Goal: Communication & Community: Answer question/provide support

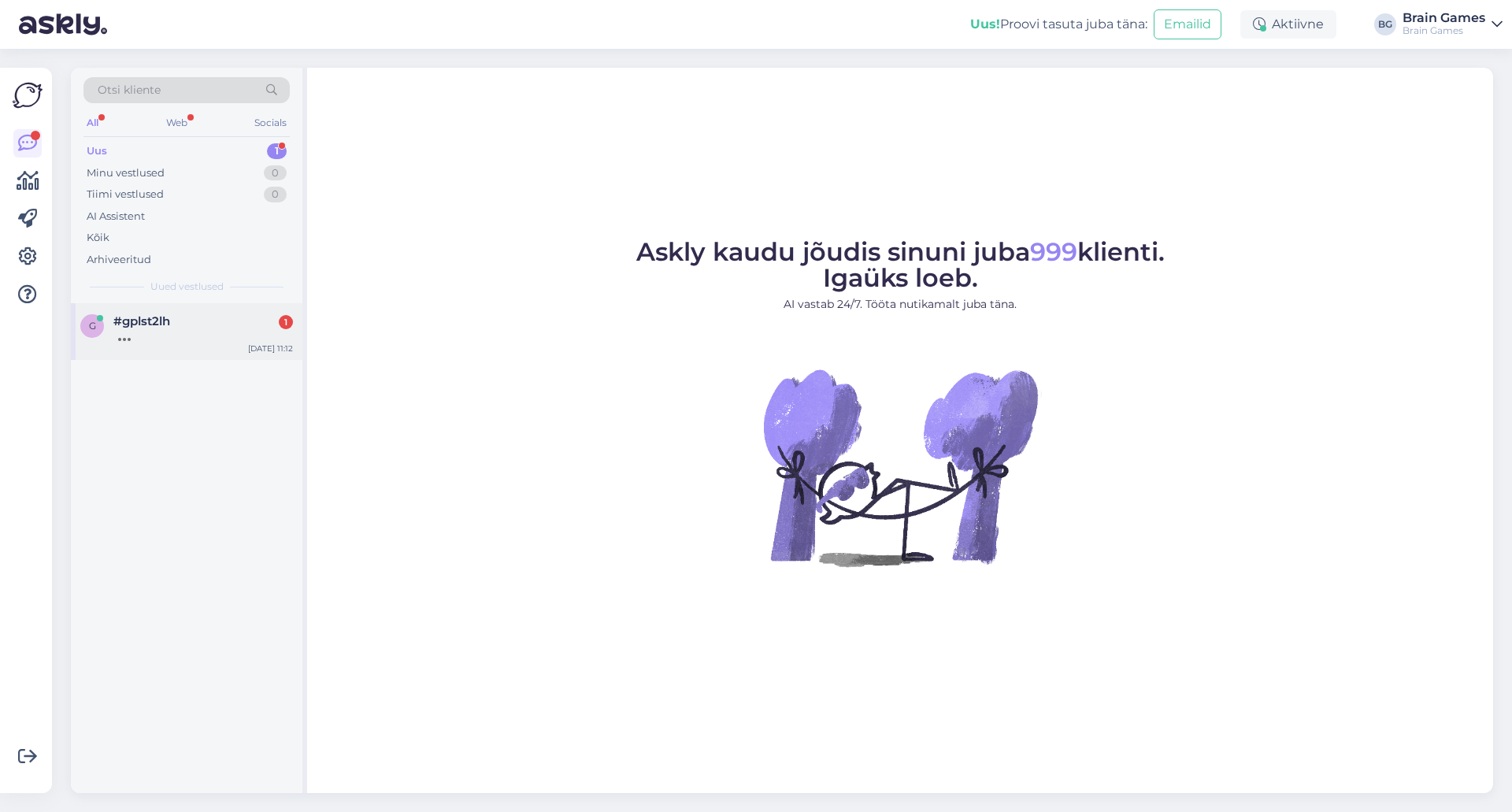
click at [137, 340] on div at bounding box center [203, 336] width 180 height 14
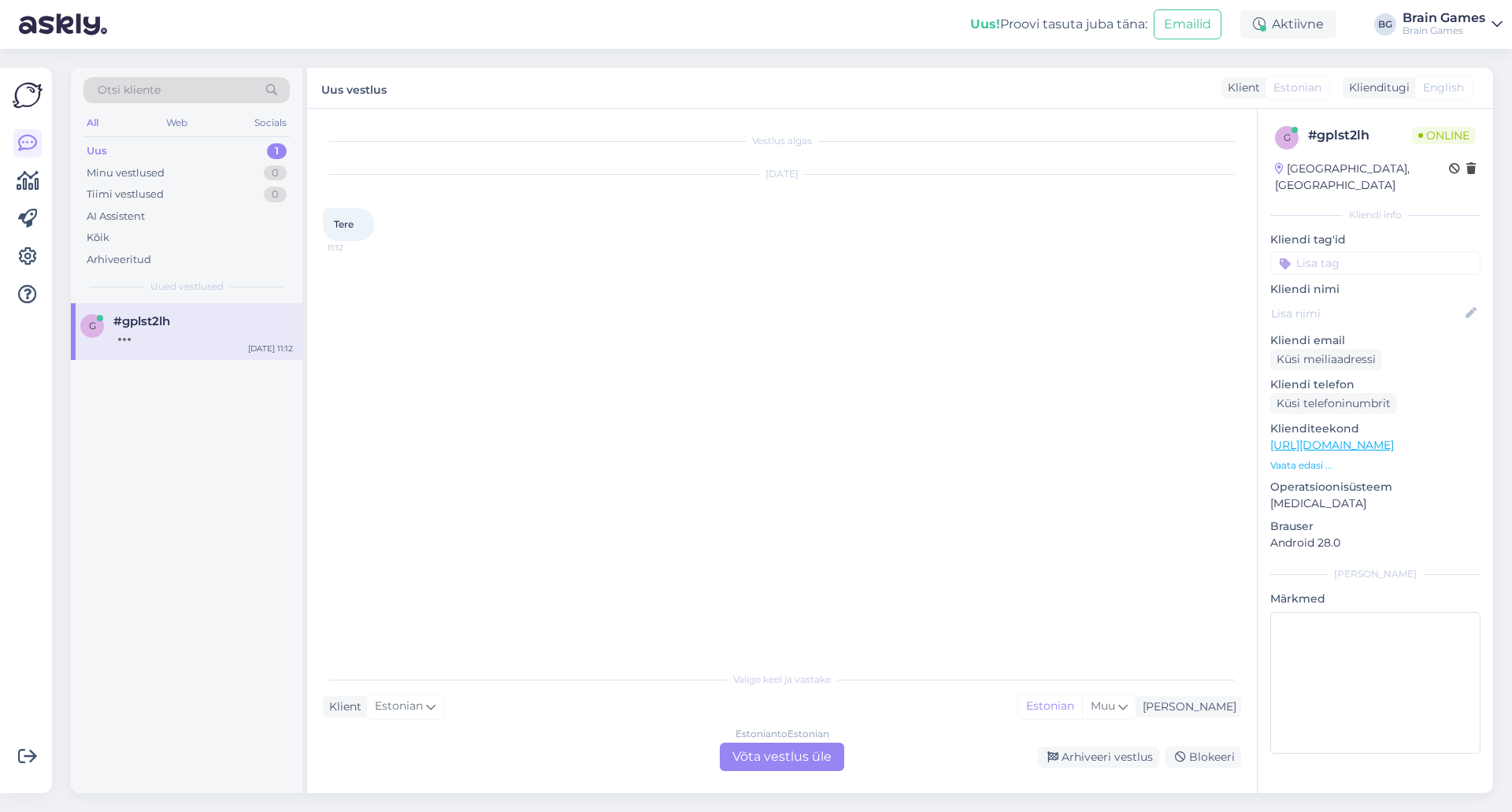
click at [752, 761] on div "Estonian to Estonian Võta vestlus üle" at bounding box center [782, 756] width 125 height 28
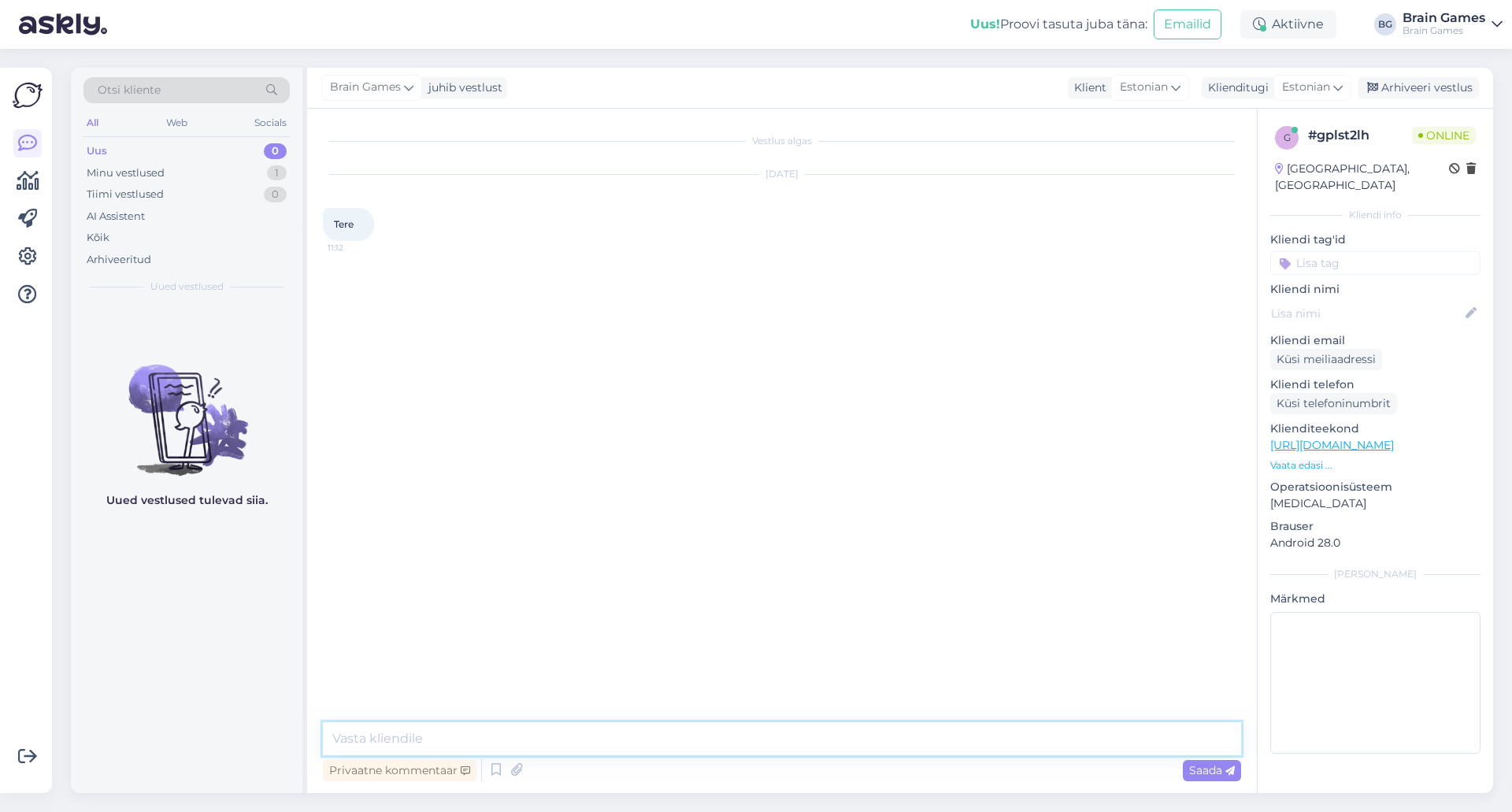
click at [764, 727] on textarea at bounding box center [782, 738] width 918 height 33
type textarea "Tere!"
click at [715, 430] on div "Vestlus algas Sep 16 2025 Tere 11:12 Brain Games Tere! Nähtud ✓ 11:13 Millal gw…" at bounding box center [789, 416] width 933 height 583
click at [708, 730] on textarea at bounding box center [782, 738] width 918 height 33
type textarea "Siis kui ta meile lattu jõuab."
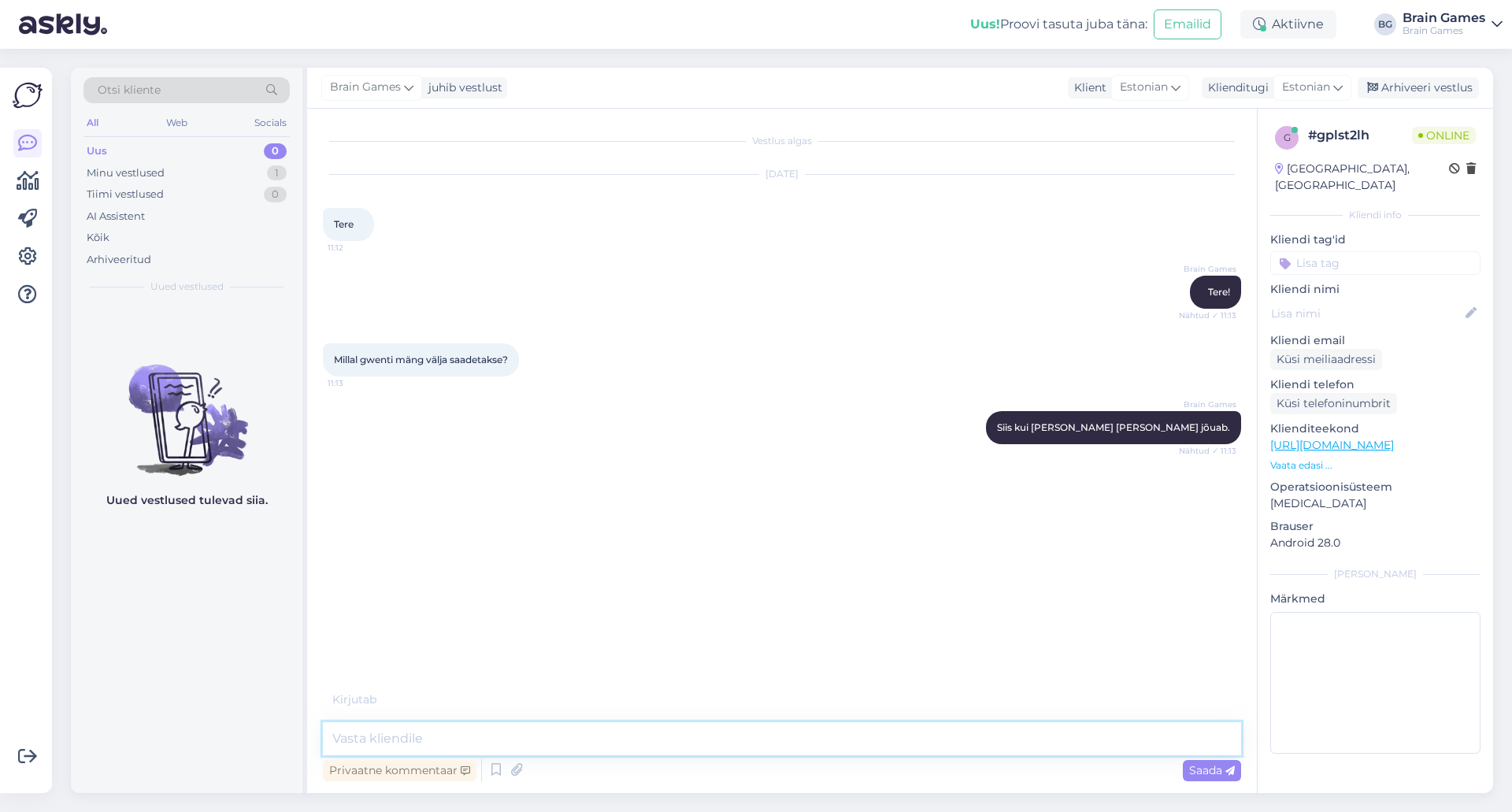
click at [840, 736] on textarea at bounding box center [782, 738] width 918 height 33
click at [910, 511] on div "Vestlus algas Sep 16 2025 Tere 11:12 Brain Games Tere! Nähtud ✓ 11:13 Millal gw…" at bounding box center [789, 408] width 933 height 567
click at [411, 591] on div "Vestlus algas Sep 16 2025 Tere 11:12 Brain Games Tere! Nähtud ✓ 11:13 Millal gw…" at bounding box center [789, 408] width 933 height 567
click at [602, 730] on textarea at bounding box center [782, 738] width 918 height 33
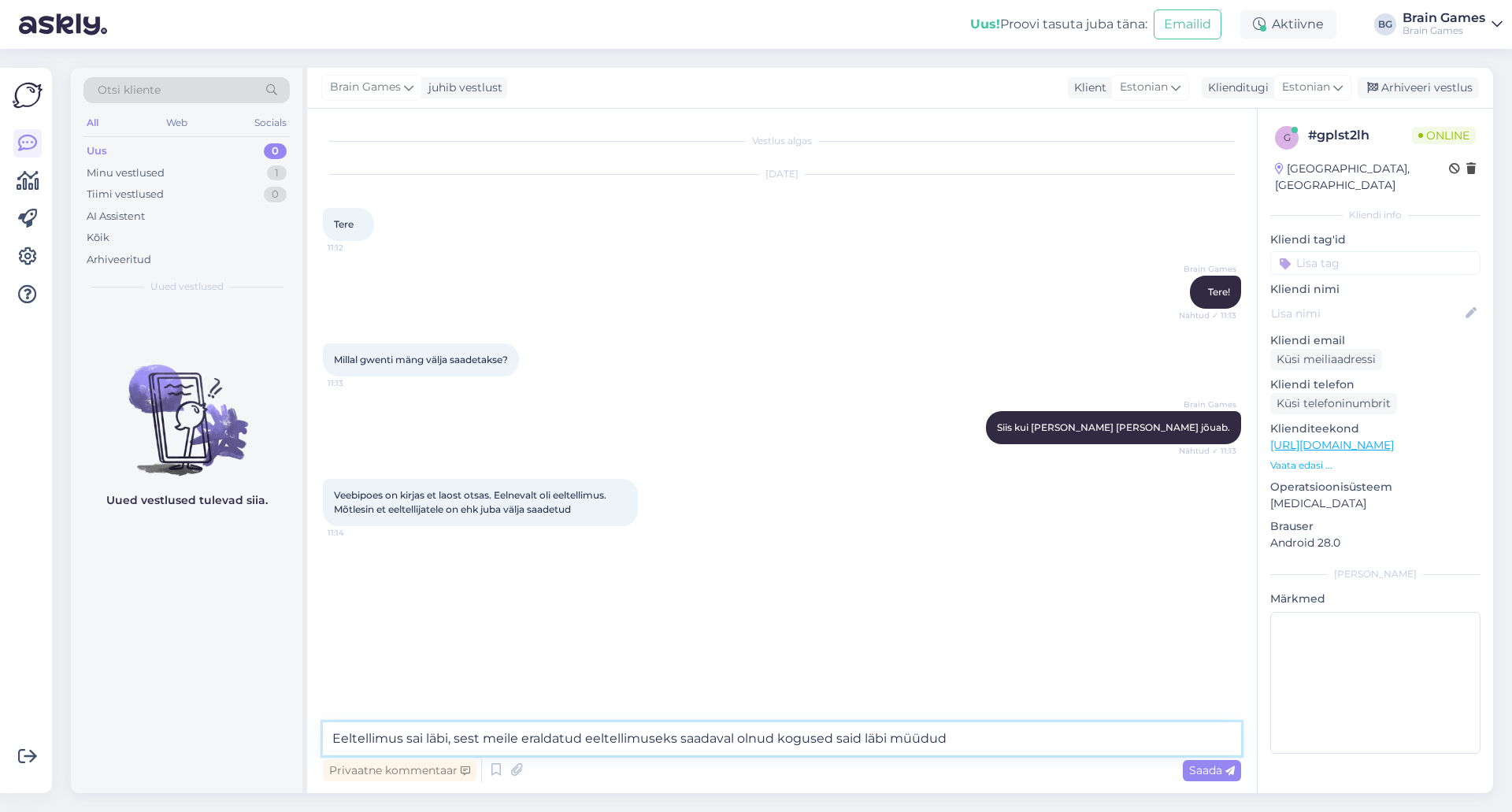
type textarea "Eeltellimus sai läbi, sest meile eraldatud eeltellimuseks saadaval olnud koguse…"
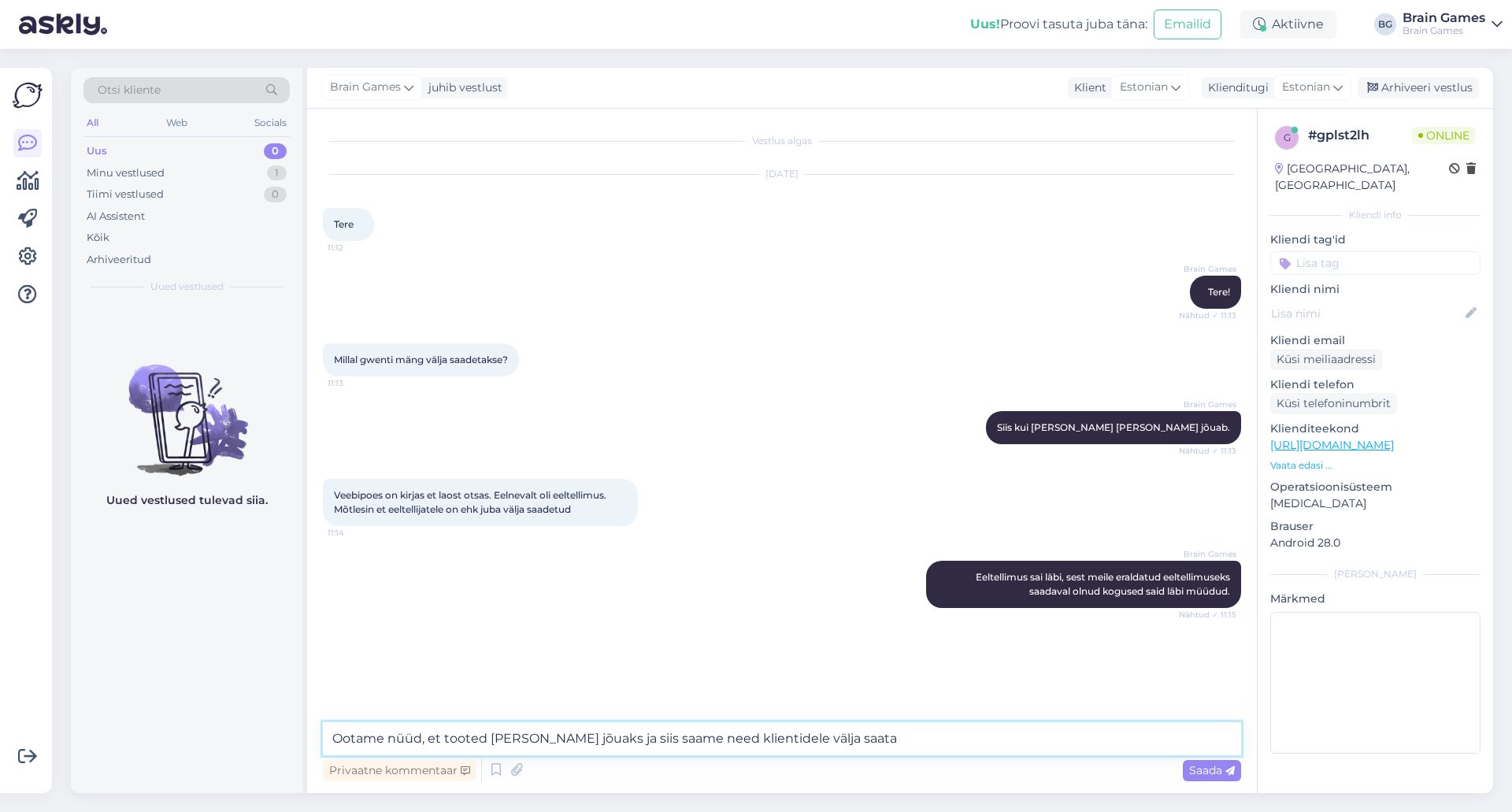
type textarea "Ootame nüüd, et tooted kohale jõuaks ja siis saame need klientidele välja saata."
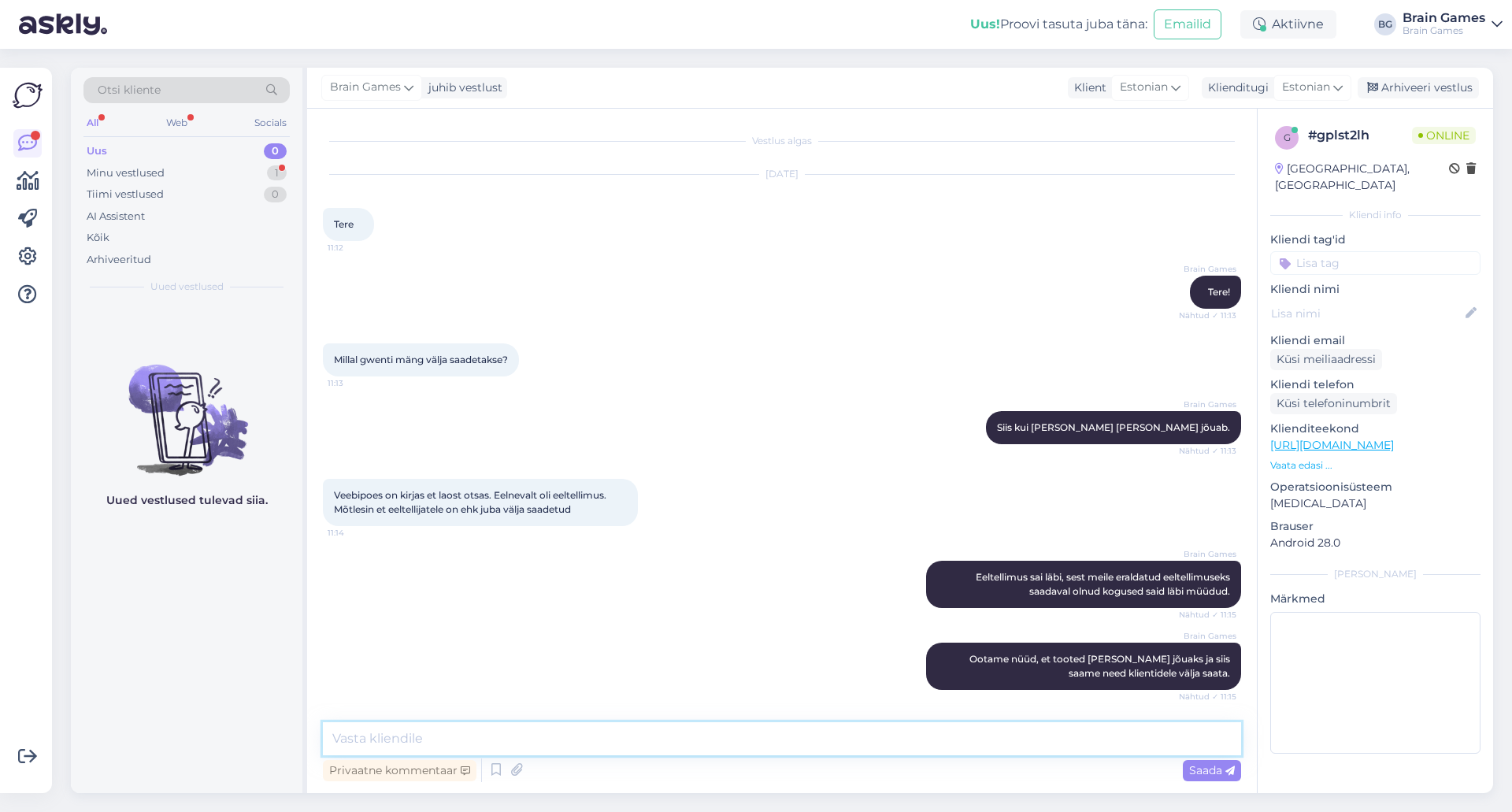
scroll to position [67, 0]
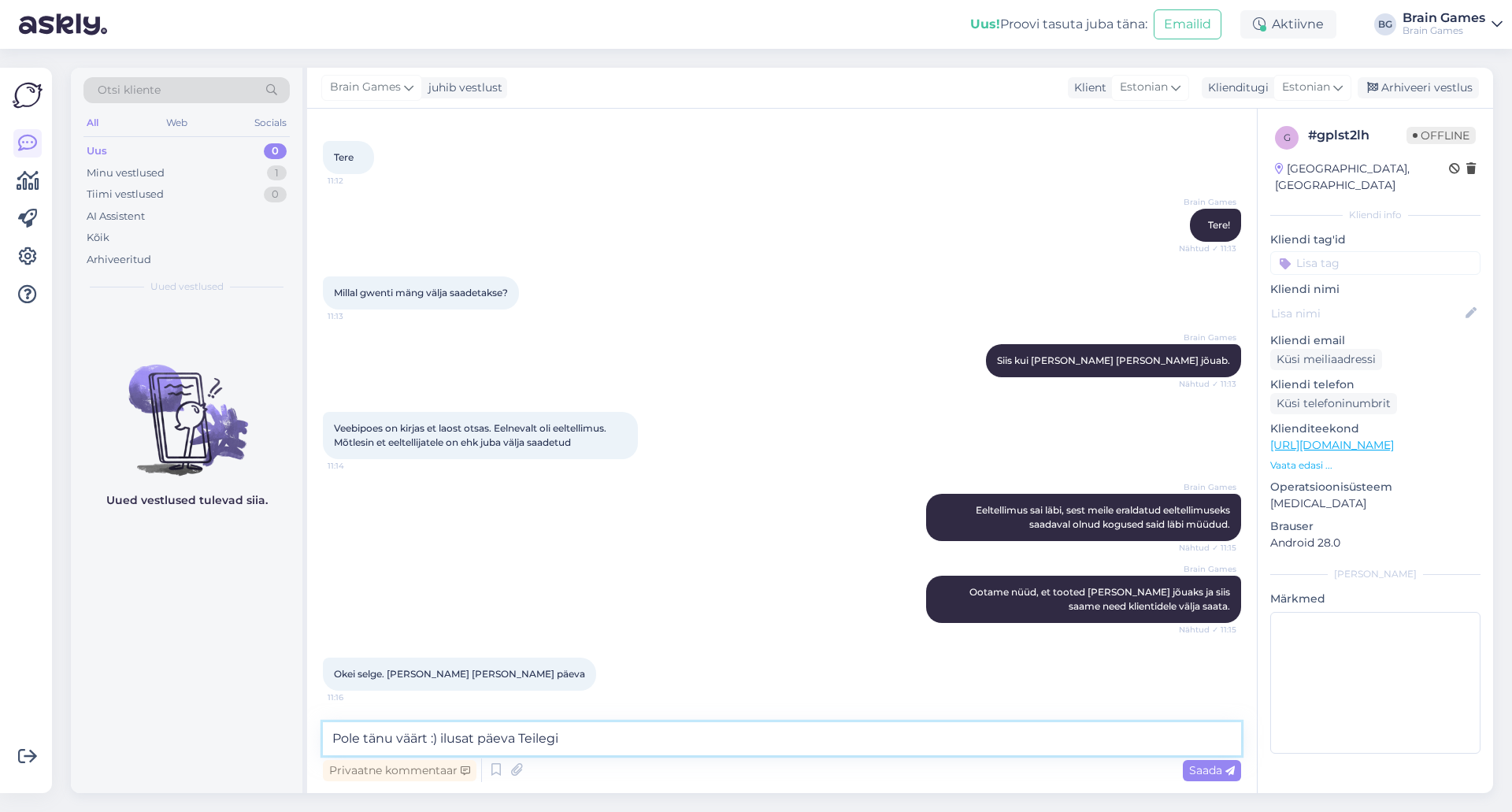
type textarea "Pole tänu väärt :) ilusat päeva Teilegi!"
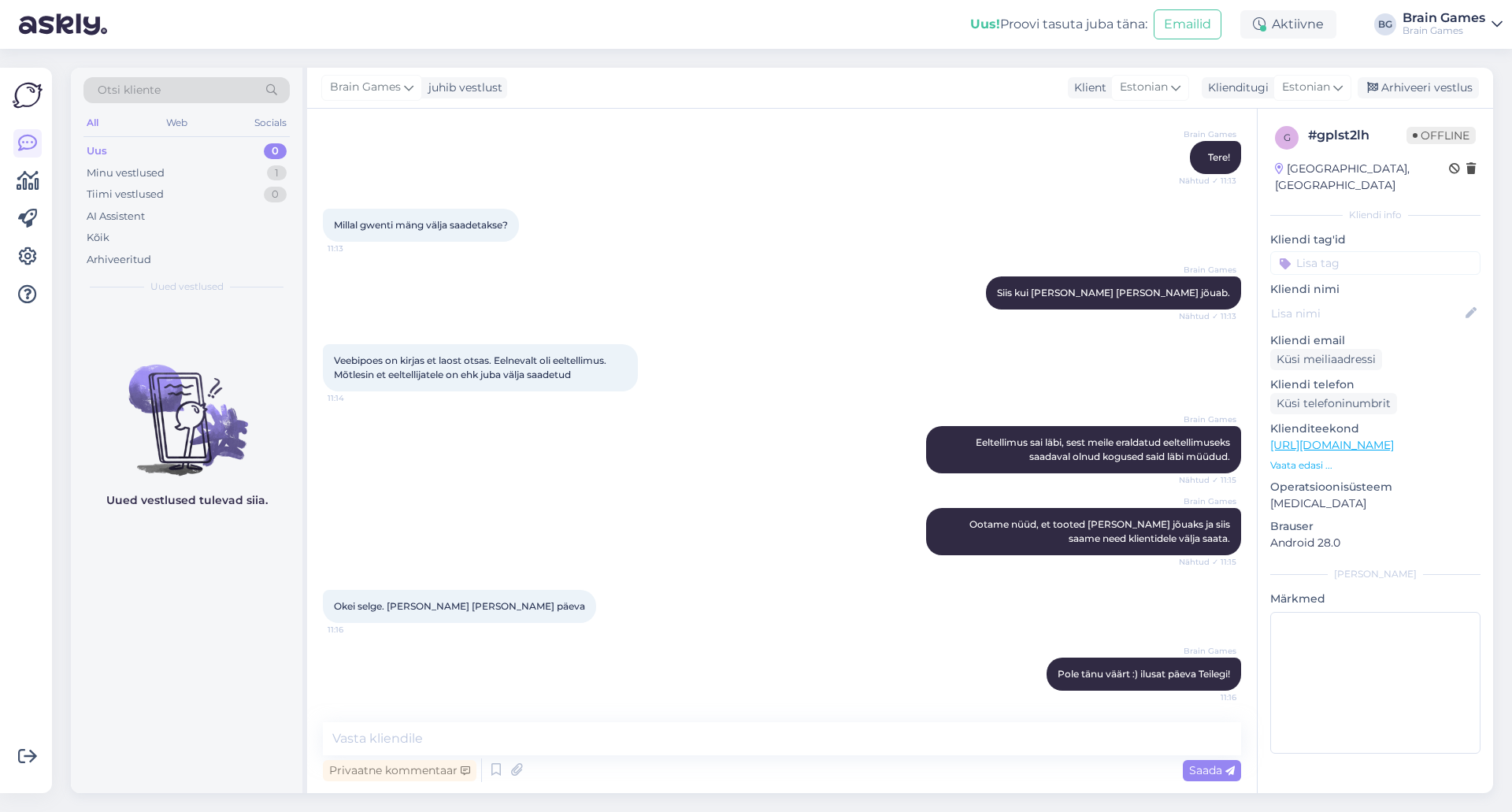
click at [694, 515] on div "Brain Games Ootame nüüd, et tooted kohale jõuaks ja siis saame need klientidele…" at bounding box center [782, 531] width 918 height 82
click at [674, 441] on div "Brain Games Eeltellimus sai läbi, sest meile eraldatud eeltellimuseks saadaval …" at bounding box center [782, 449] width 918 height 82
click at [1449, 94] on div "Arhiveeri vestlus" at bounding box center [1418, 88] width 121 height 22
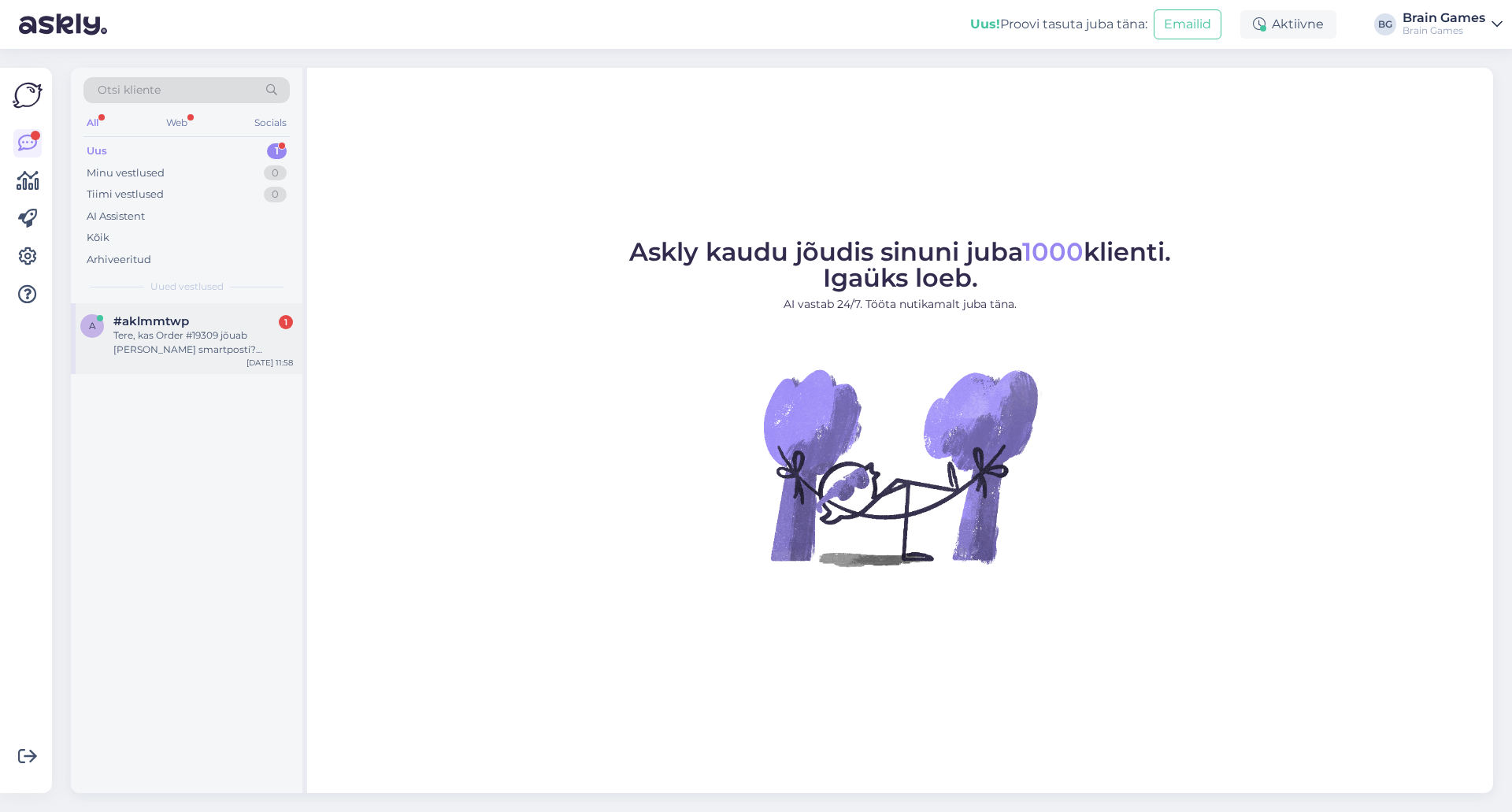
click at [178, 341] on div "Tere, kas Order #19309 jõuab täna smartposti? Hirmasti oleks seda pakki hiljema…" at bounding box center [203, 342] width 180 height 28
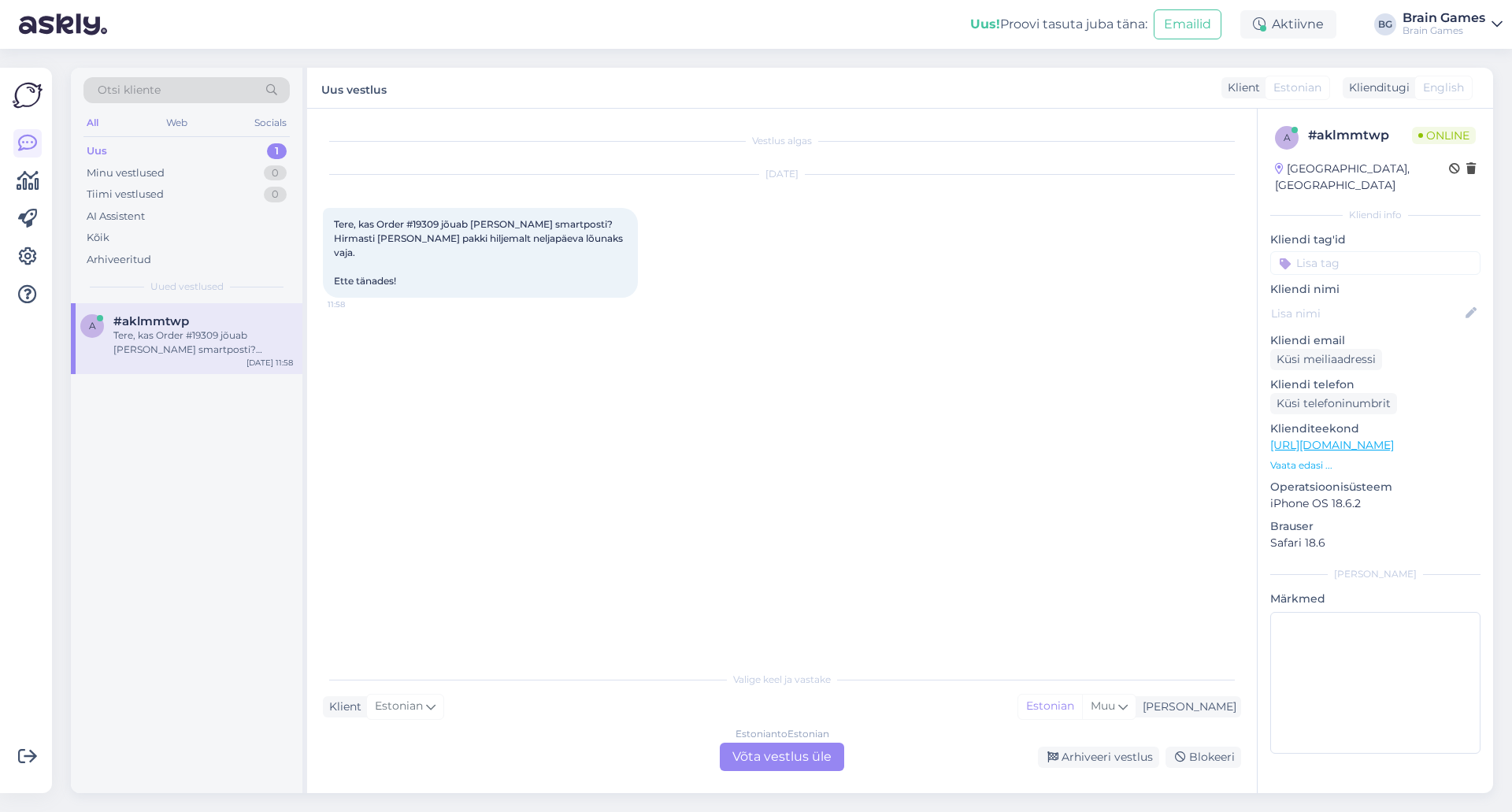
click at [773, 759] on div "Estonian to Estonian Võta vestlus üle" at bounding box center [782, 756] width 125 height 28
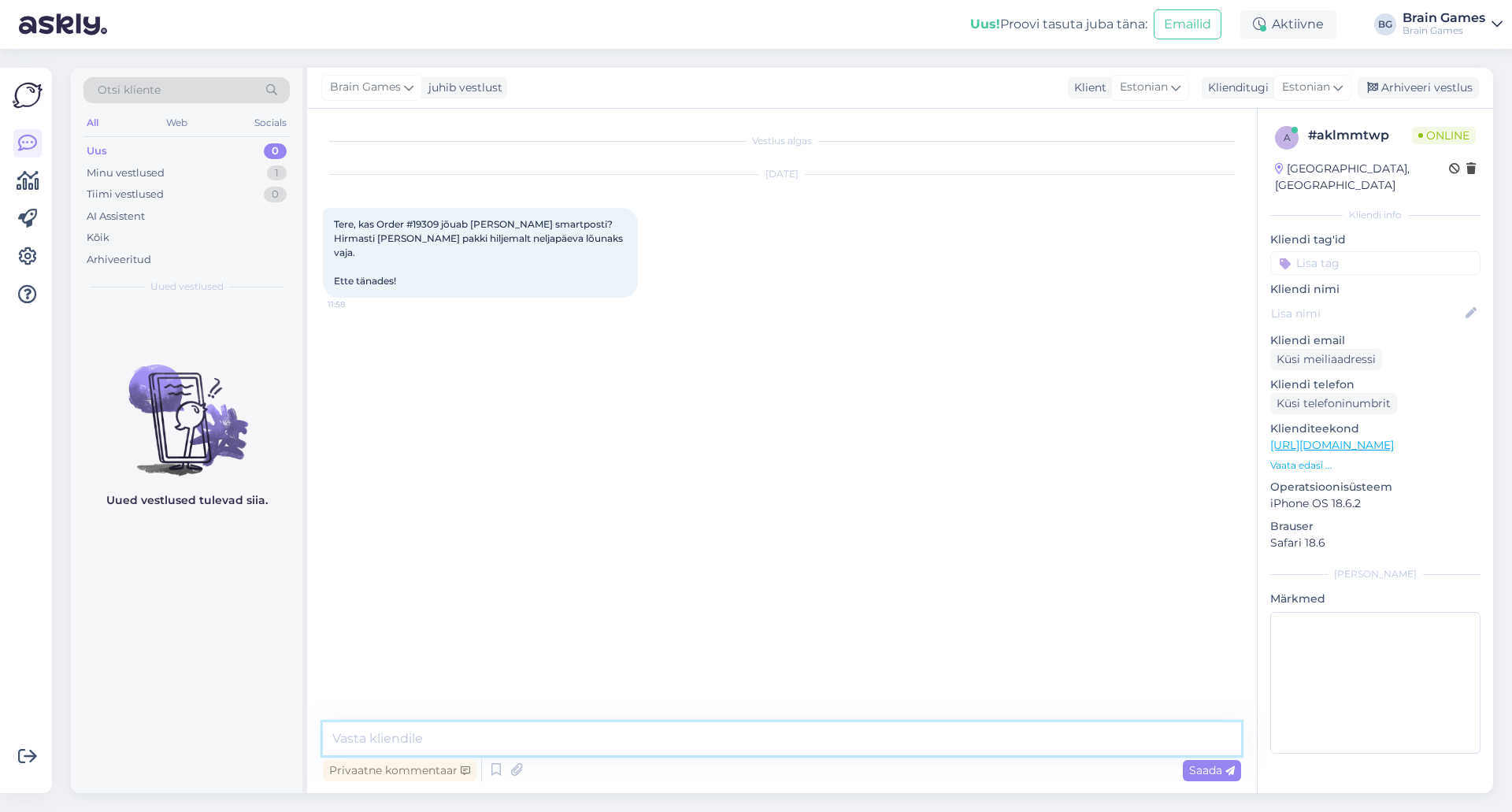
click at [762, 730] on textarea at bounding box center [782, 738] width 918 height 33
type textarea "t"
type textarea "Tere!"
click at [424, 224] on span "Tere, kas Order #19309 jõuab täna smartposti? Hirmasti oleks seda pakki hiljema…" at bounding box center [479, 253] width 292 height 69
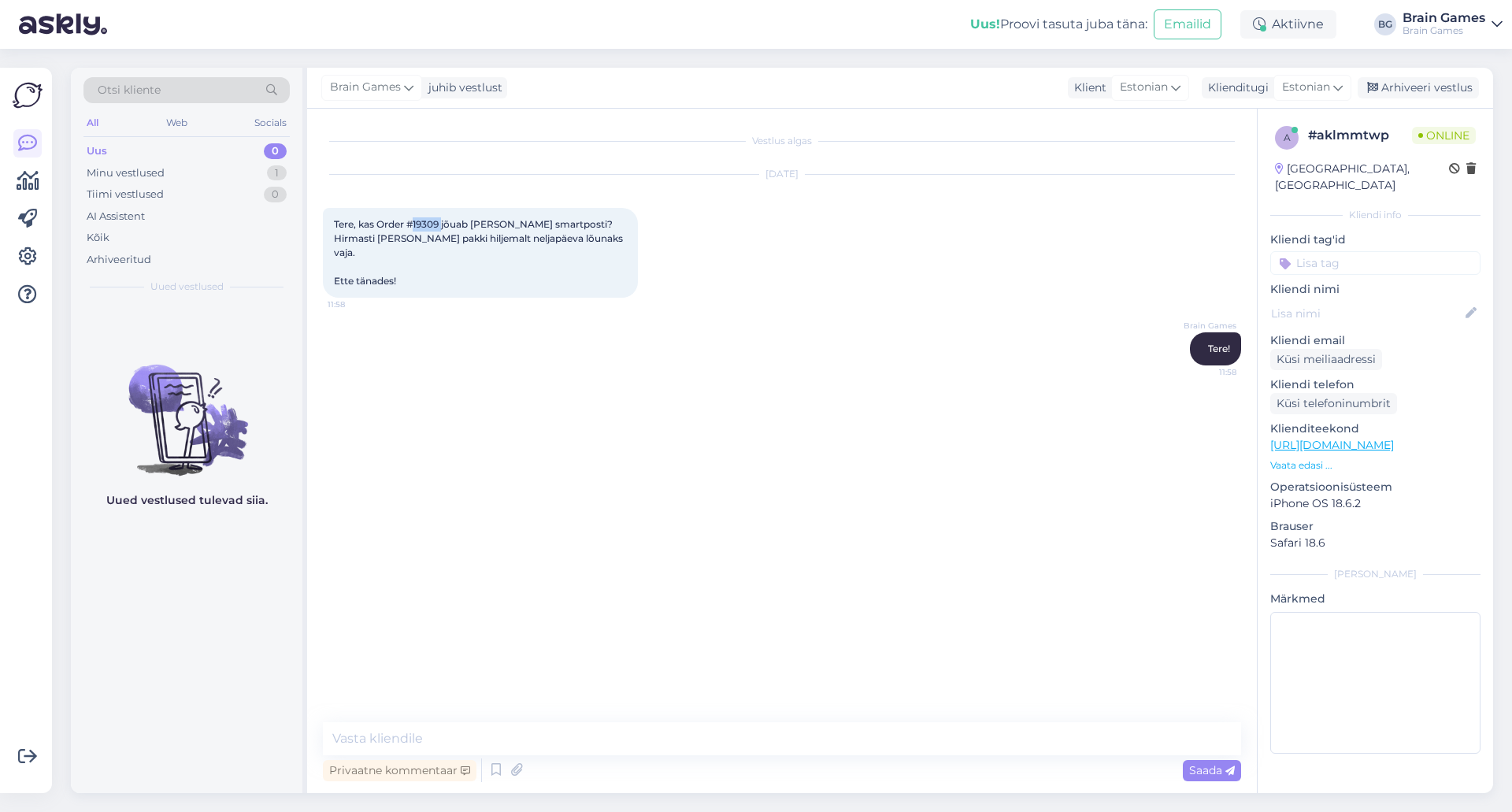
copy span "19309"
click at [705, 430] on div "Vestlus algas Sep 16 2025 Tere, kas Order #19309 jõuab täna smartposti? Hirmast…" at bounding box center [789, 416] width 933 height 583
click at [687, 719] on div "Vestlus algas Sep 16 2025 Tere, kas Order #19309 jõuab täna smartposti? Hirmast…" at bounding box center [782, 451] width 949 height 684
click at [710, 731] on textarea at bounding box center [782, 738] width 918 height 33
click at [674, 745] on textarea at bounding box center [782, 738] width 918 height 33
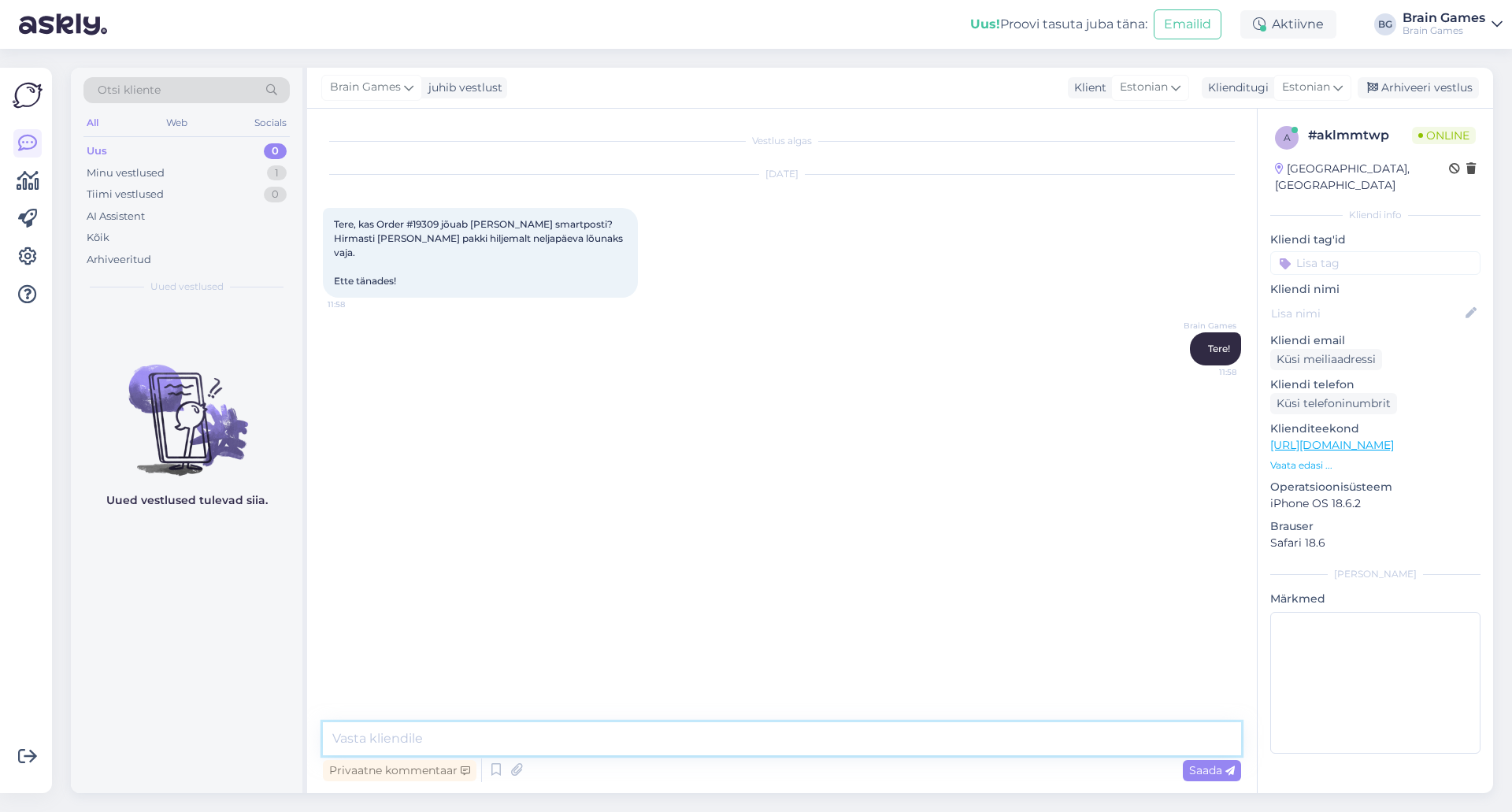
click at [931, 728] on textarea at bounding box center [782, 738] width 918 height 33
click at [387, 748] on textarea "See läks" at bounding box center [782, 738] width 918 height 33
click at [357, 738] on textarea "See läks" at bounding box center [782, 738] width 918 height 33
click at [1002, 732] on textarea "See sai meie poolt eile SmartPosti pakiautomaati viidud ja täna peaks kuller se…" at bounding box center [782, 738] width 918 height 33
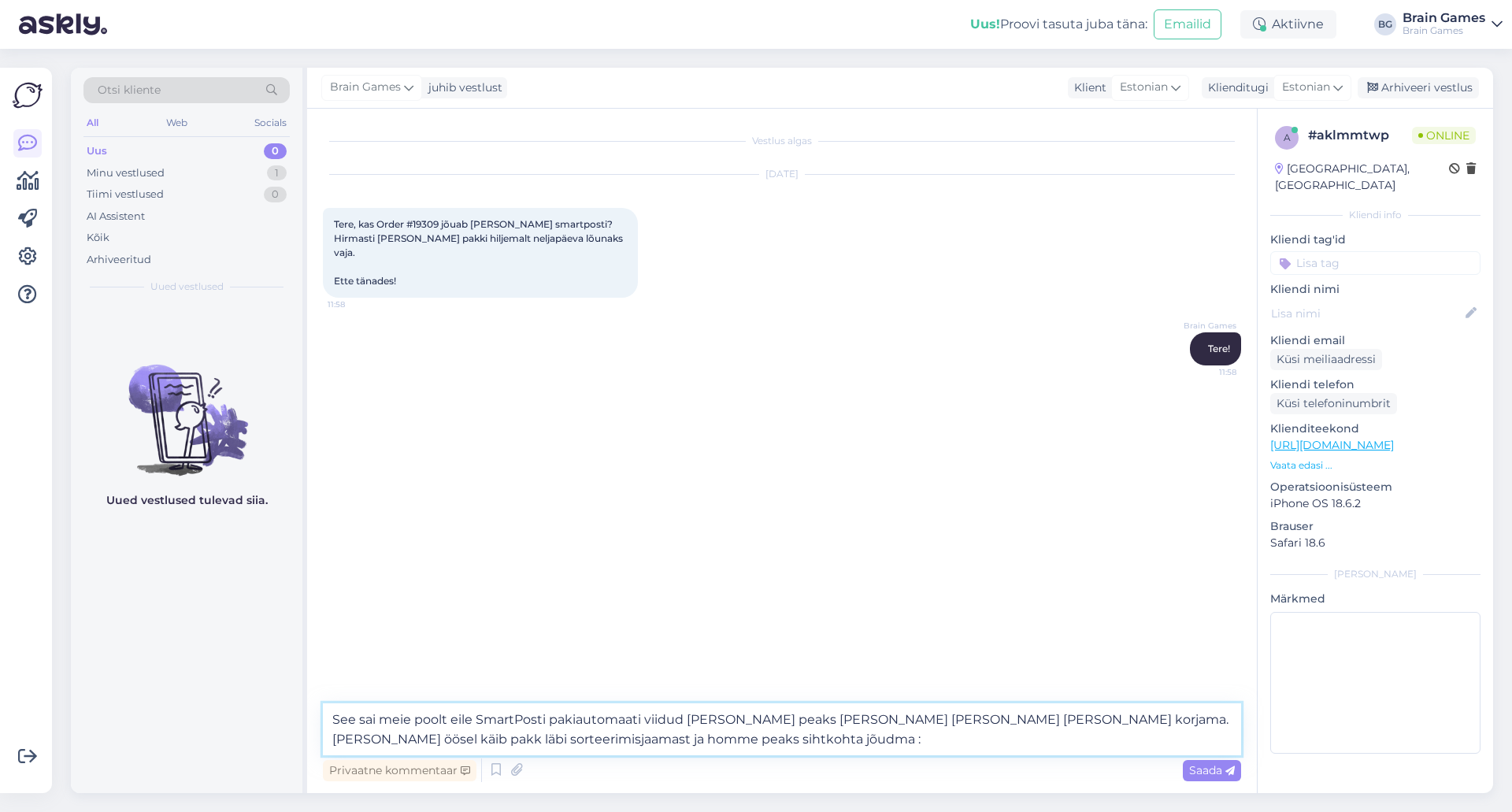
type textarea "See sai meie poolt eile SmartPosti pakiautomaati viidud ja täna peaks kuller se…"
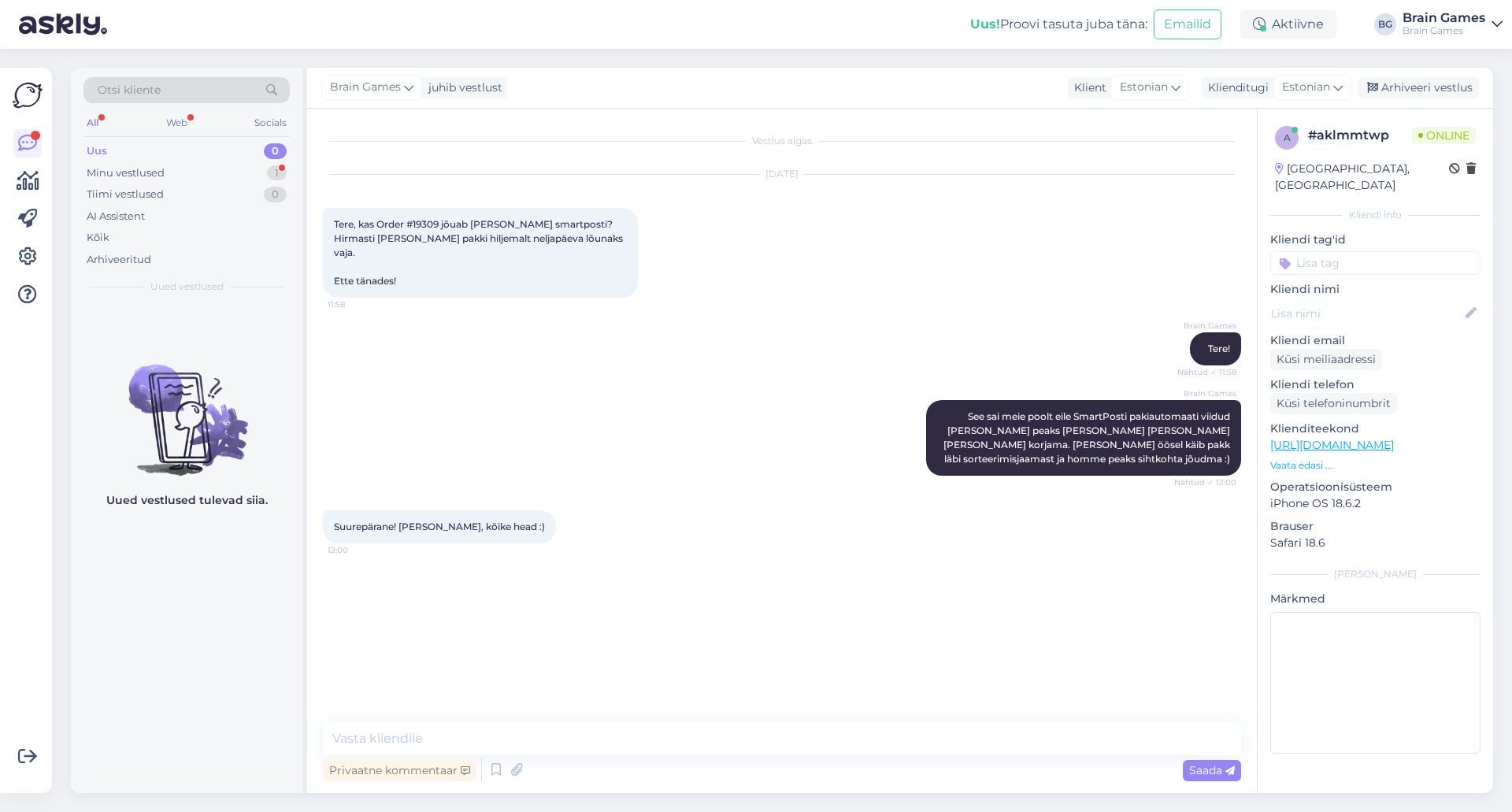
click at [706, 719] on div "Vestlus algas Sep 16 2025 Tere, kas Order #19309 jõuab täna smartposti? Hirmast…" at bounding box center [782, 451] width 949 height 684
click at [747, 739] on textarea at bounding box center [782, 738] width 918 height 33
type textarea "I"
type textarea "Kõike head Teilegi! :)"
click at [714, 691] on div "Vestlus algas Sep 16 2025 Tere, kas Order #19309 jõuab täna smartposti? Hirmast…" at bounding box center [789, 416] width 933 height 583
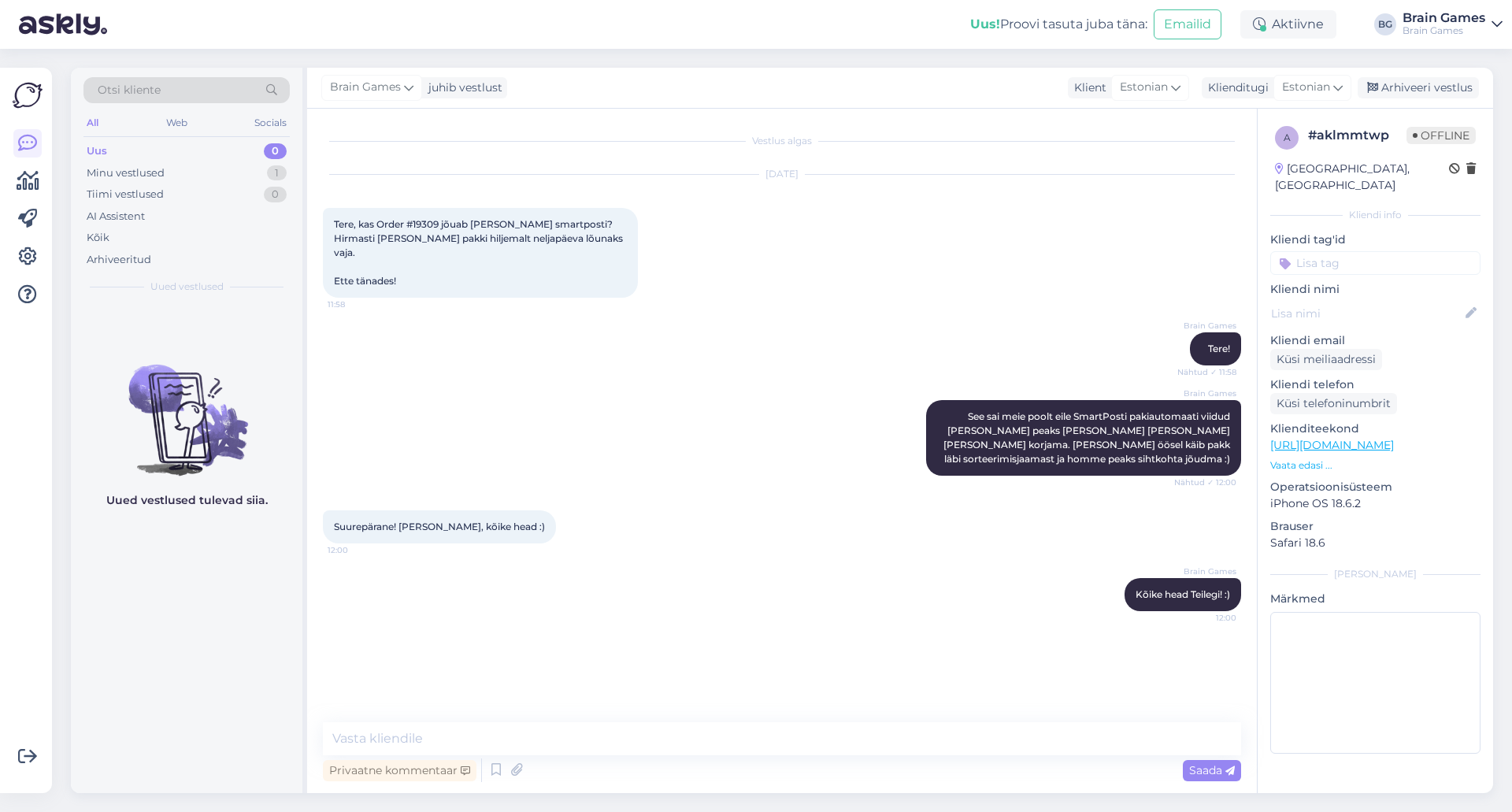
click at [512, 334] on div "Brain Games Tere! Nähtud ✓ 11:58" at bounding box center [782, 348] width 918 height 68
click at [1450, 92] on div "Arhiveeri vestlus" at bounding box center [1418, 88] width 121 height 22
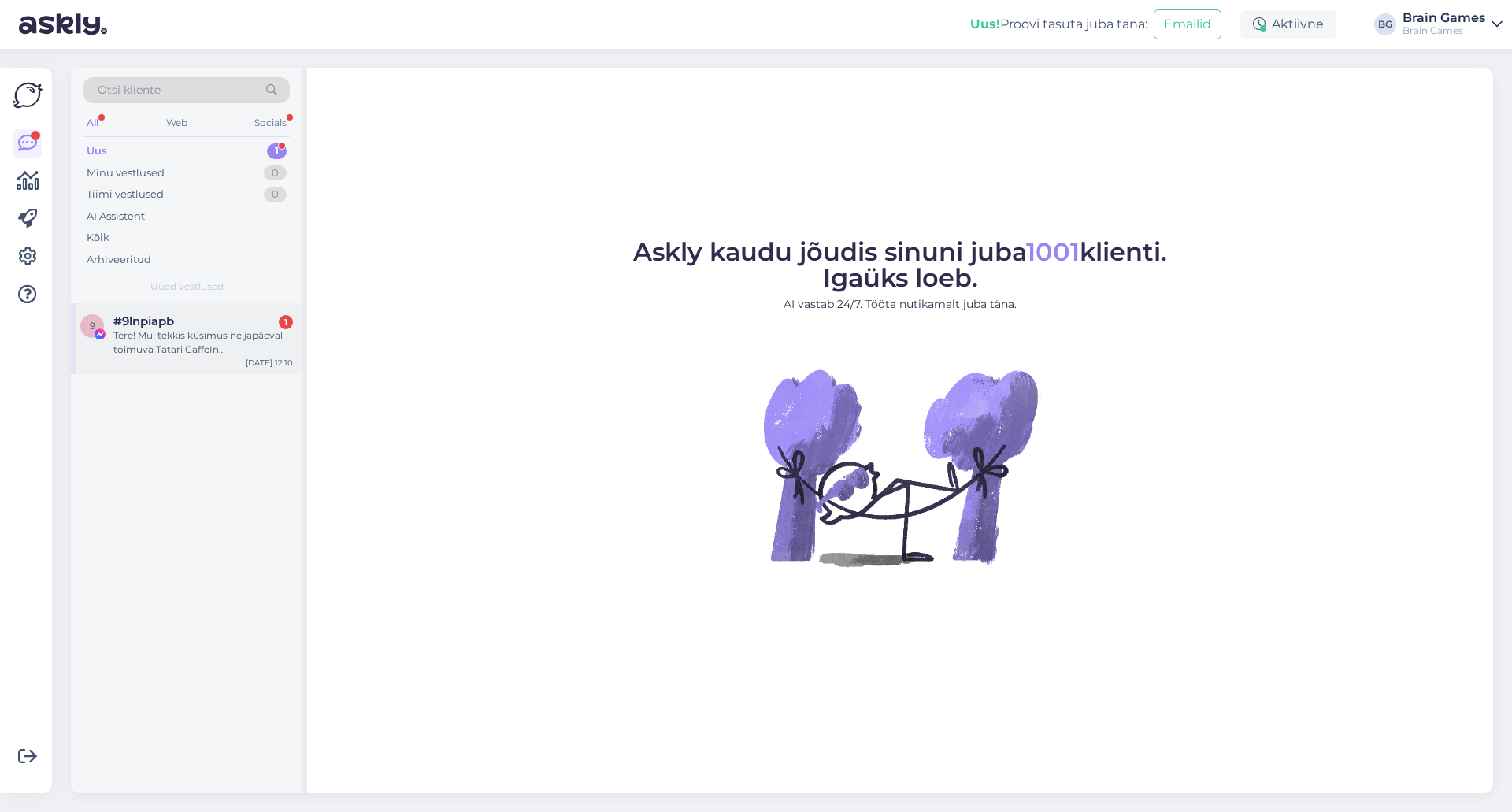
click at [181, 345] on div "Tere! Mul tekkis küsimus neljapäeval toimuva Tatari CaffeIn lauamänguõhtu kohta…" at bounding box center [203, 342] width 180 height 28
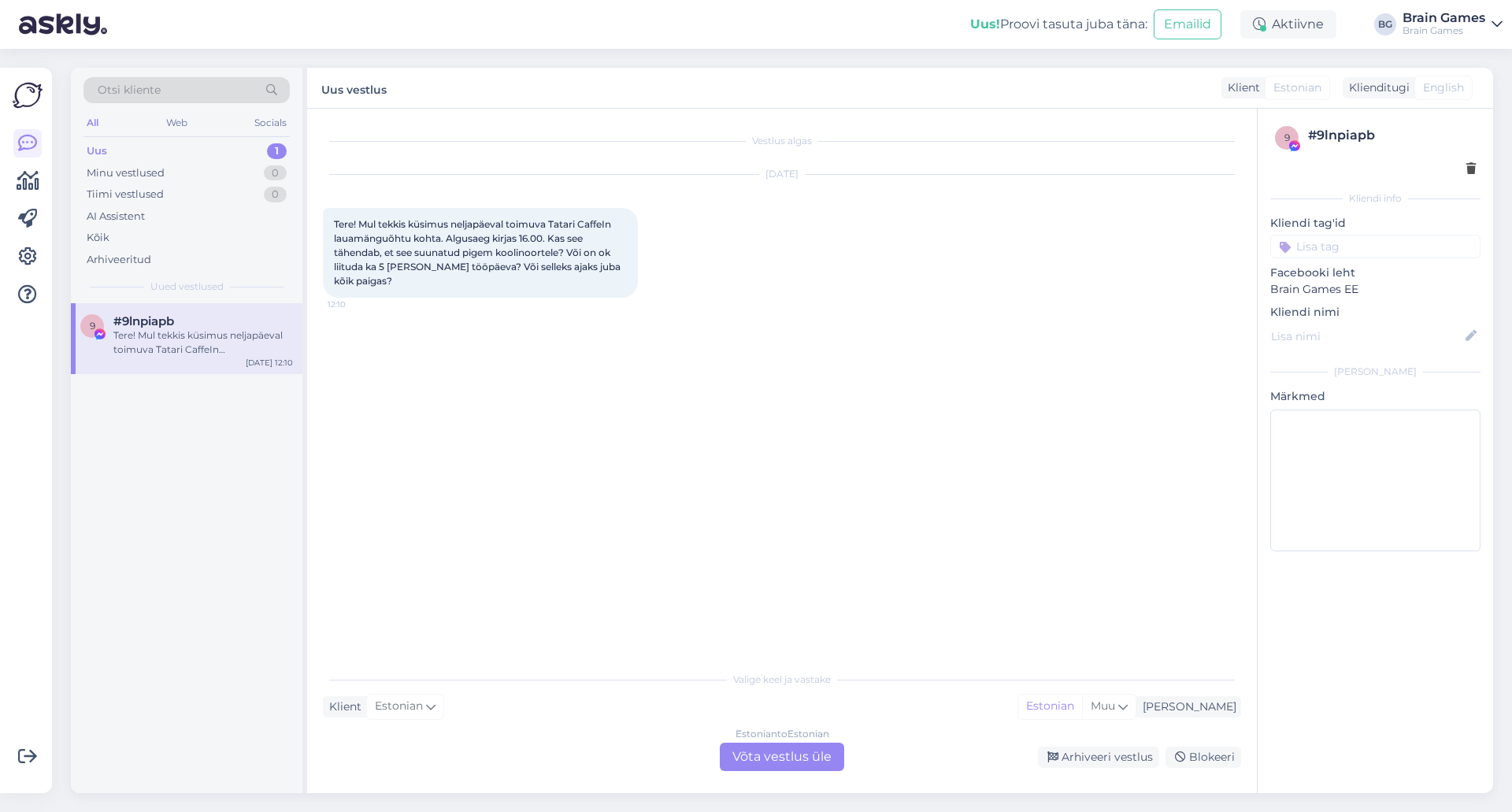
click at [758, 562] on div "Vestlus algas [DATE] Tere! Mul tekkis küsimus neljapäeval toimuva Tatari CaffeI…" at bounding box center [789, 387] width 933 height 524
click at [784, 761] on div "Estonian to Estonian Võta vestlus üle" at bounding box center [782, 756] width 125 height 28
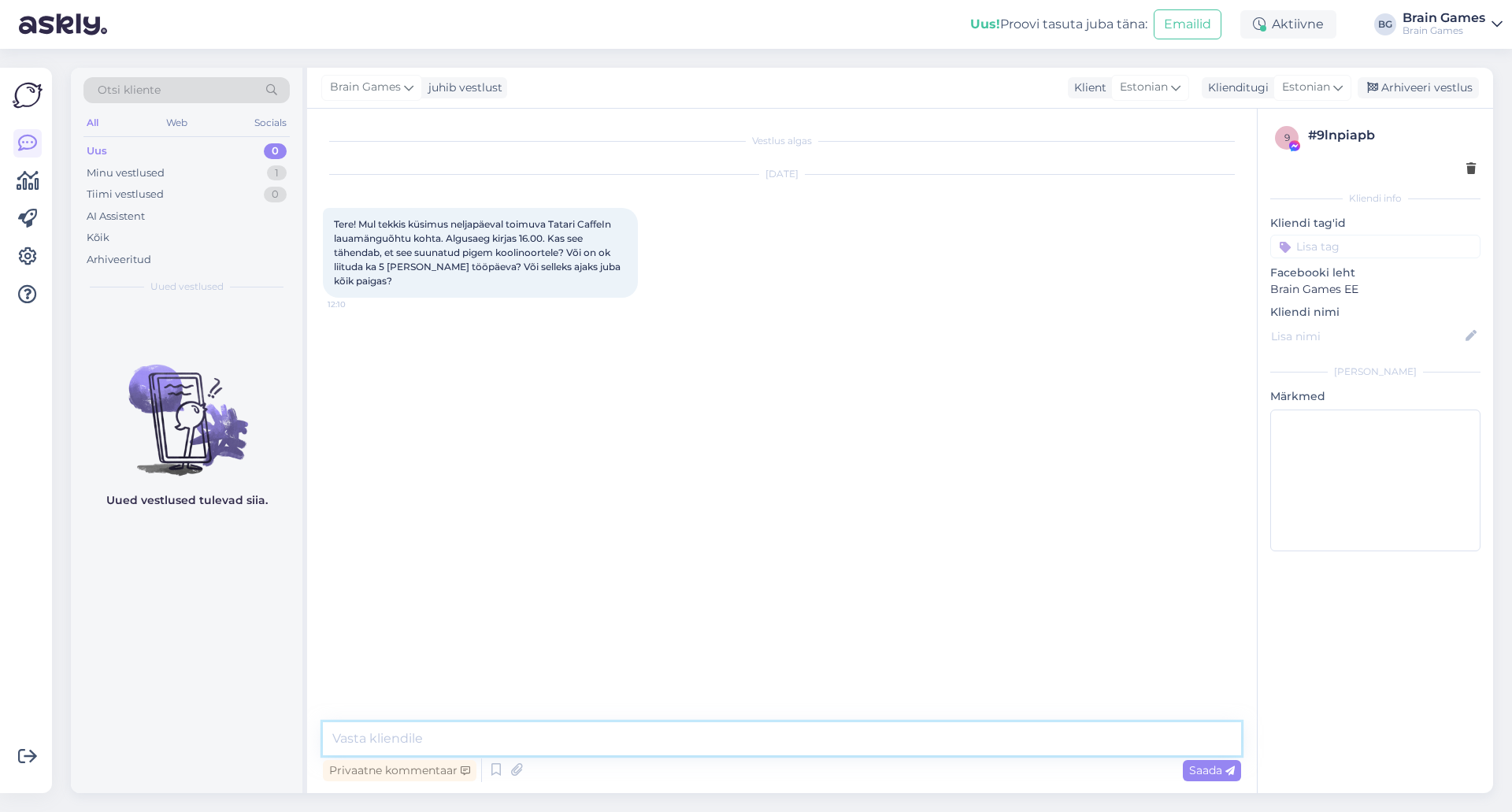
click at [773, 738] on textarea at bounding box center [782, 738] width 918 height 33
type textarea "Tere!"
click at [760, 761] on div "Privaatne kommentaar Saada" at bounding box center [782, 770] width 918 height 30
click at [816, 734] on textarea "Tere!" at bounding box center [782, 738] width 918 height 33
drag, startPoint x: 762, startPoint y: 734, endPoint x: 231, endPoint y: 761, distance: 531.7
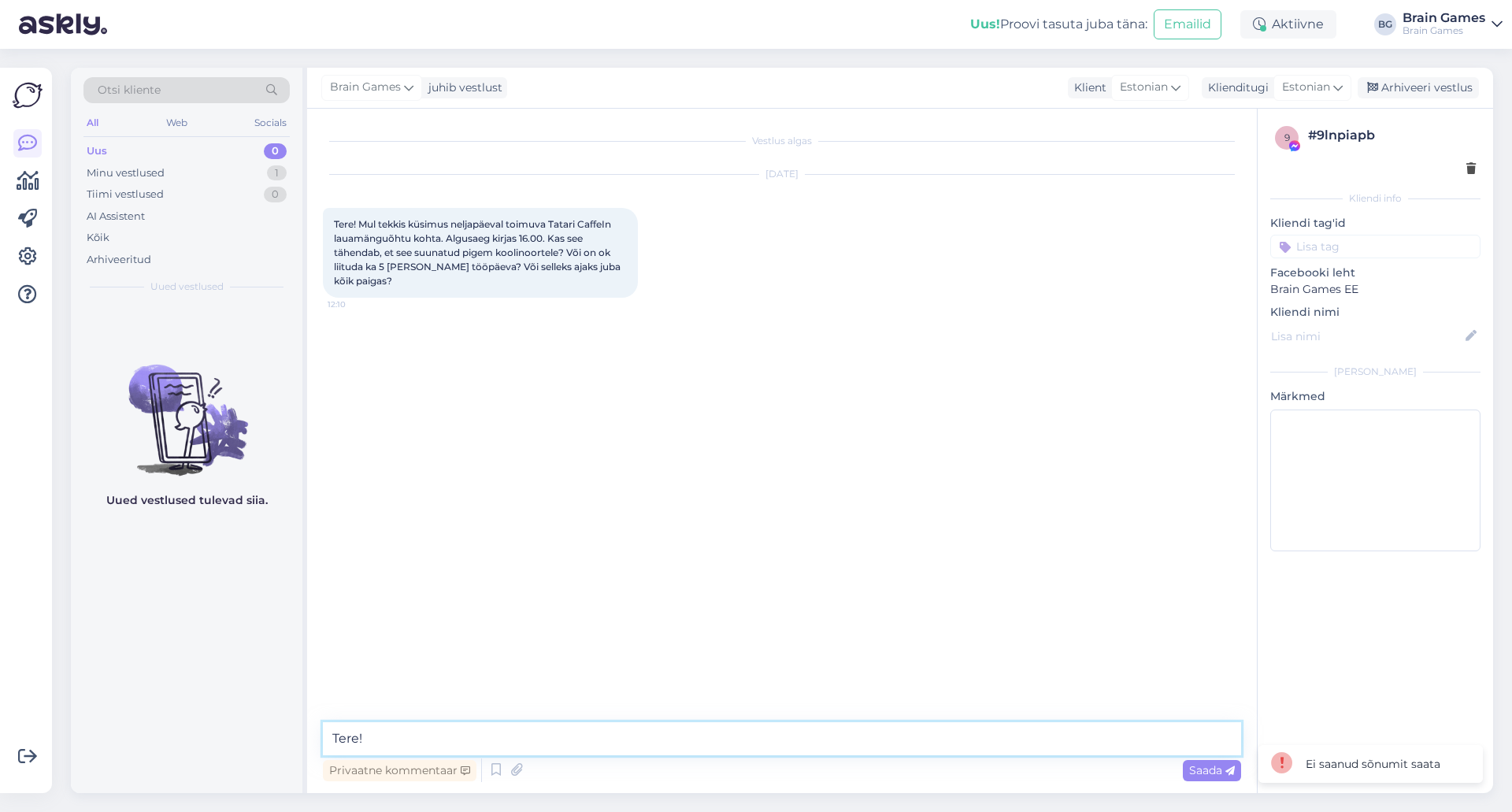
click at [231, 761] on div "Otsi kliente All Web Socials Uus 0 Minu vestlused 1 Tiimi vestlused 0 AI Assist…" at bounding box center [782, 431] width 1422 height 726
click at [213, 714] on div "Uued vestlused tulevad siia." at bounding box center [187, 547] width 232 height 490
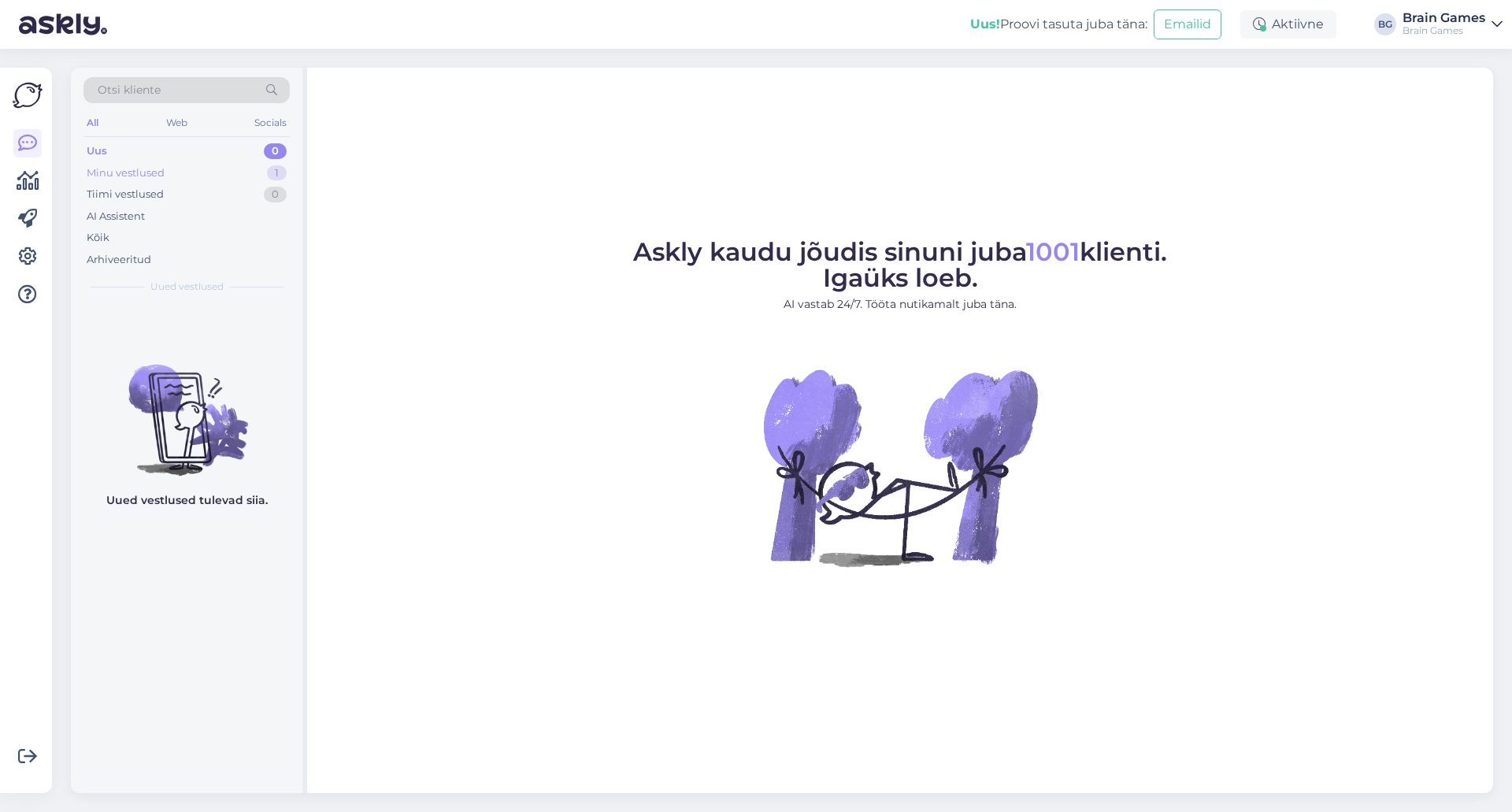
click at [168, 170] on div "Minu vestlused 1" at bounding box center [186, 173] width 206 height 22
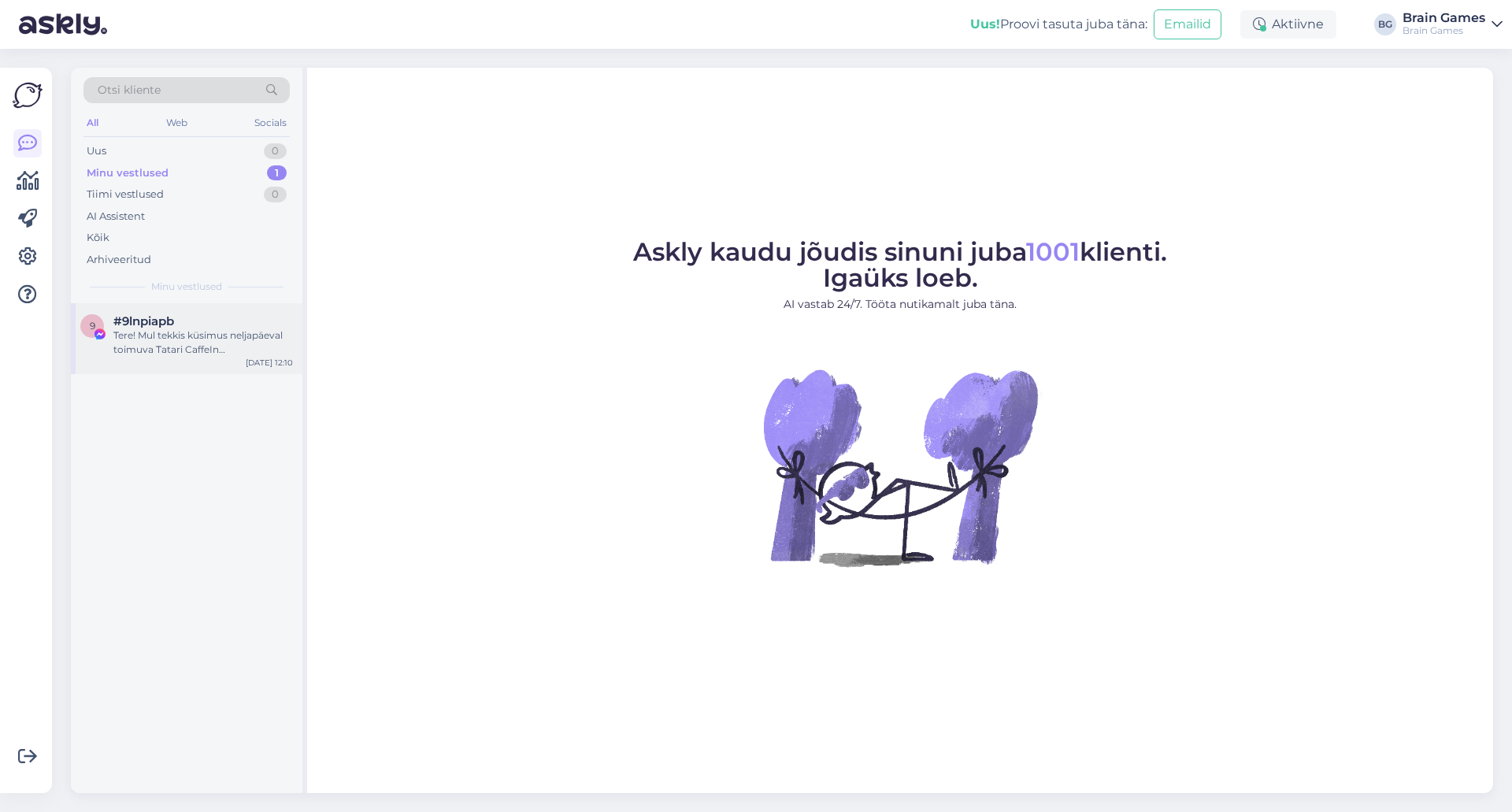
click at [168, 344] on div "Tere! Mul tekkis küsimus neljapäeval toimuva Tatari CaffeIn lauamänguõhtu kohta…" at bounding box center [203, 342] width 180 height 28
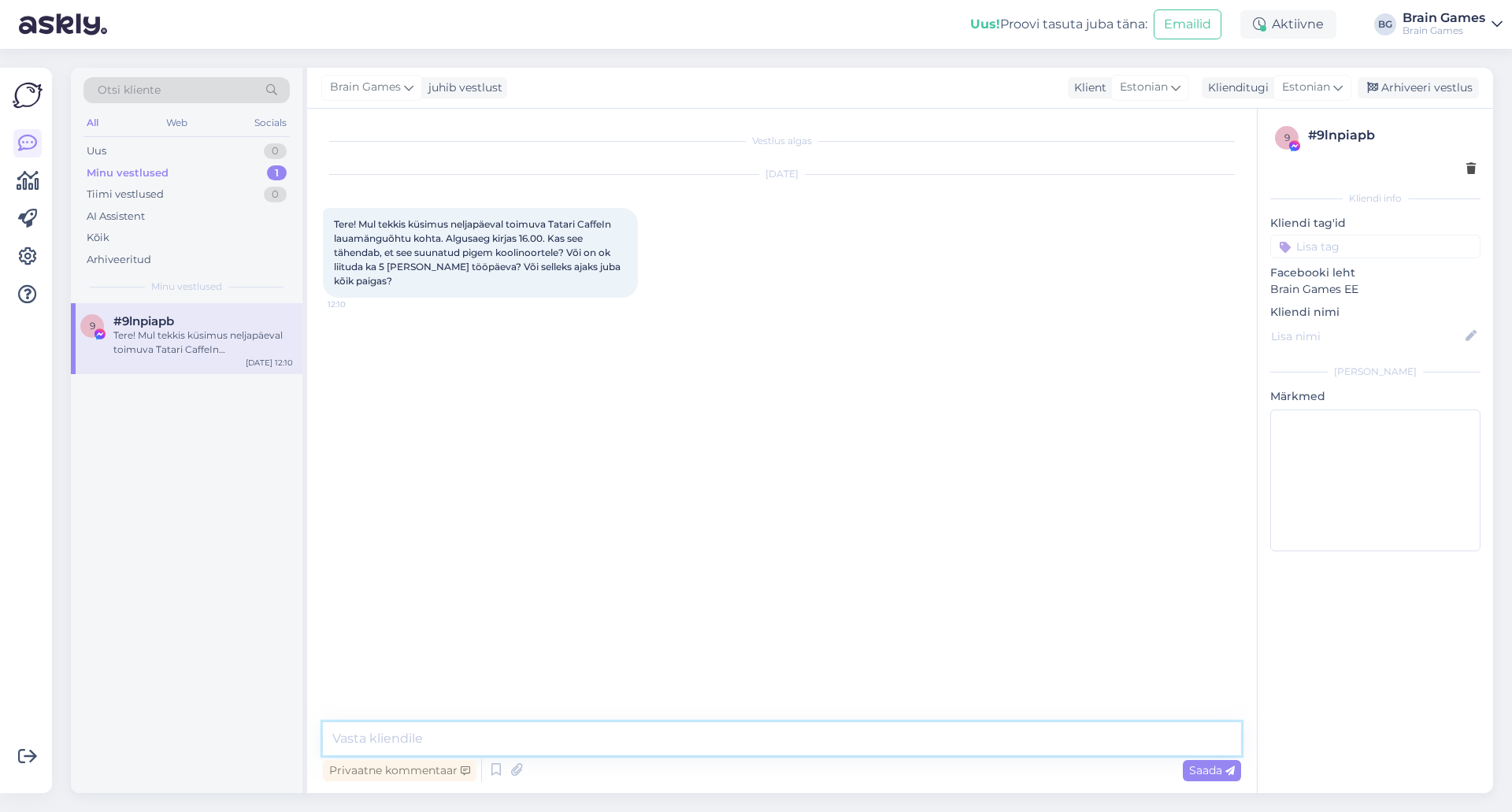
click at [615, 741] on textarea at bounding box center [782, 738] width 918 height 33
type textarea "Tere!"
click at [591, 527] on div "Vestlus algas [DATE] Tere! Mul tekkis küsimus neljapäeval toimuva Tatari CaffeI…" at bounding box center [789, 416] width 933 height 583
click at [1188, 778] on div "Saada" at bounding box center [1212, 770] width 58 height 22
click at [1098, 640] on div "Vestlus algas [DATE] Tere! Mul tekkis küsimus neljapäeval toimuva Tatari CaffeI…" at bounding box center [789, 416] width 933 height 583
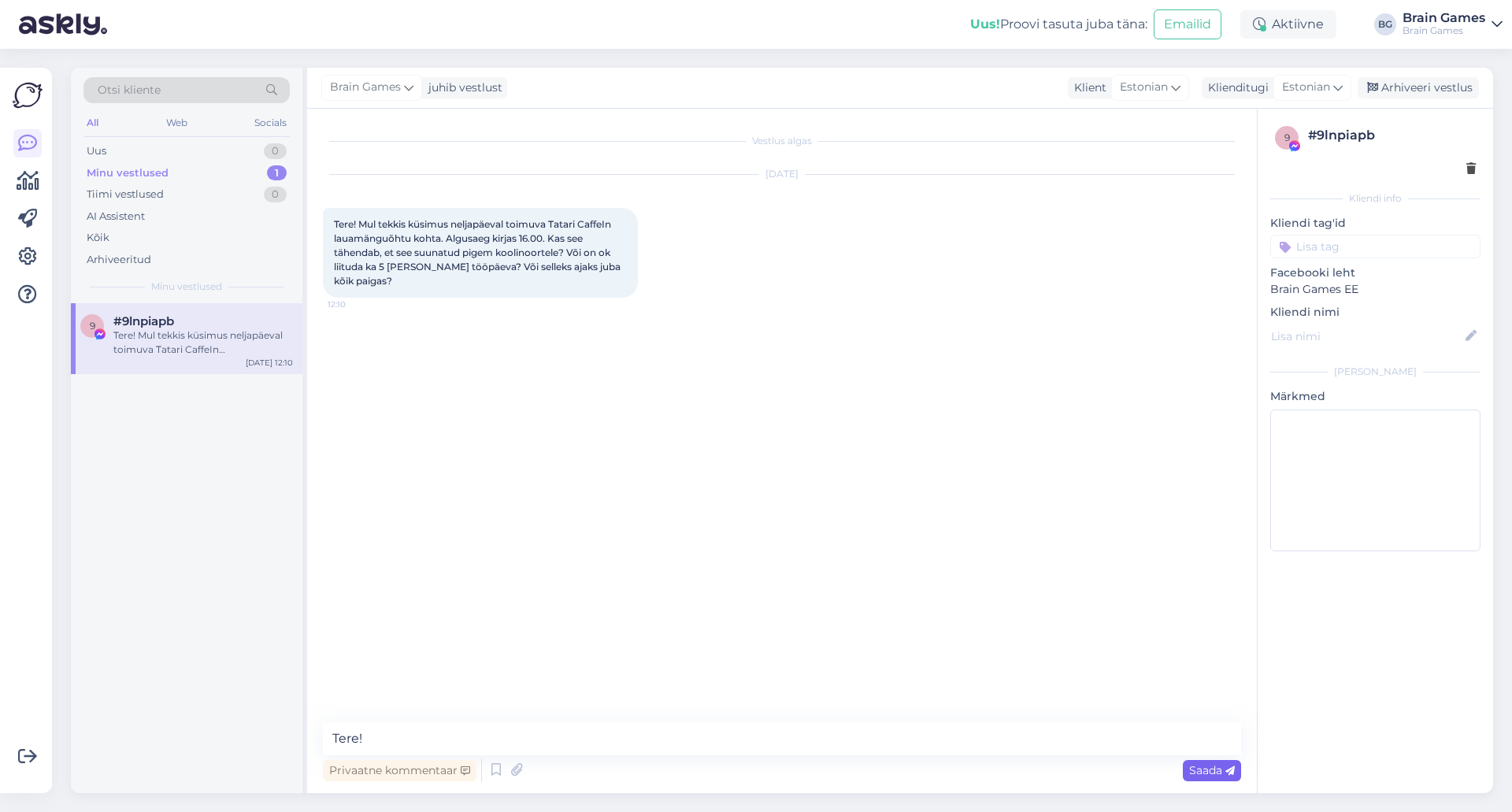
click at [1209, 773] on span "Saada" at bounding box center [1212, 770] width 46 height 14
click at [23, 296] on icon at bounding box center [28, 295] width 19 height 19
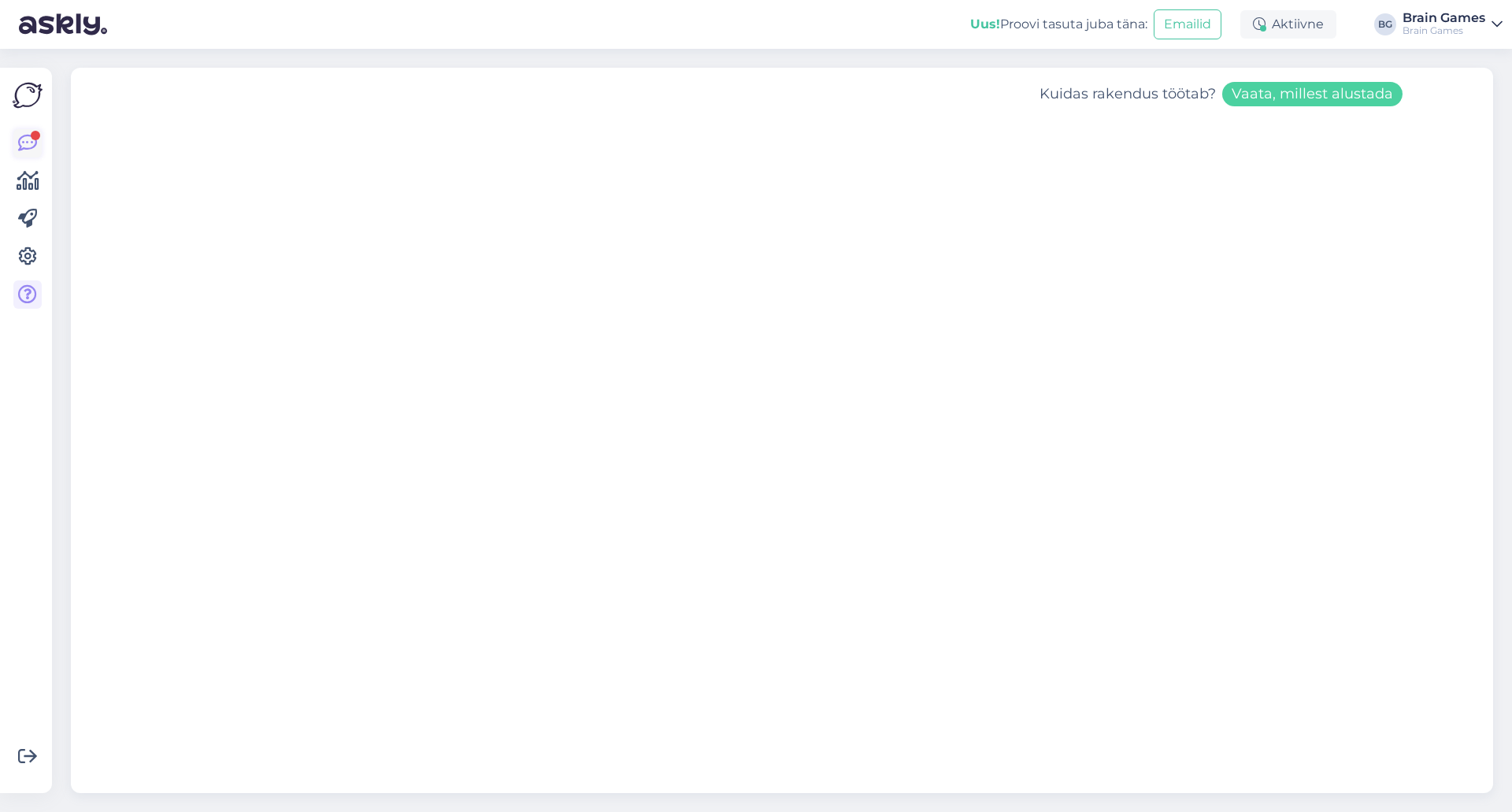
click at [22, 143] on icon at bounding box center [28, 144] width 19 height 19
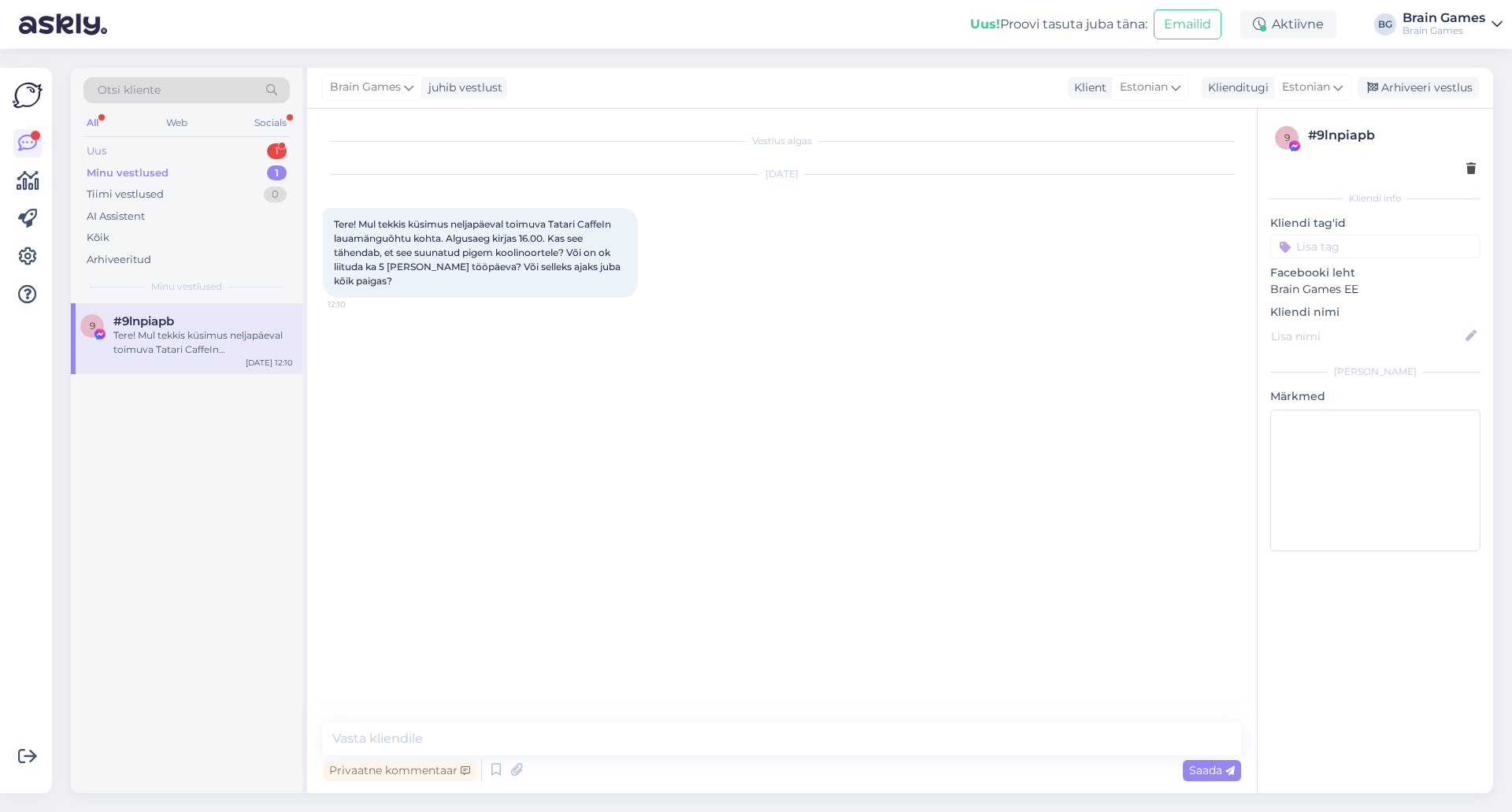
click at [159, 157] on div "Uus 1" at bounding box center [186, 151] width 206 height 22
click at [164, 324] on span "#uvbjwxtm" at bounding box center [149, 321] width 70 height 14
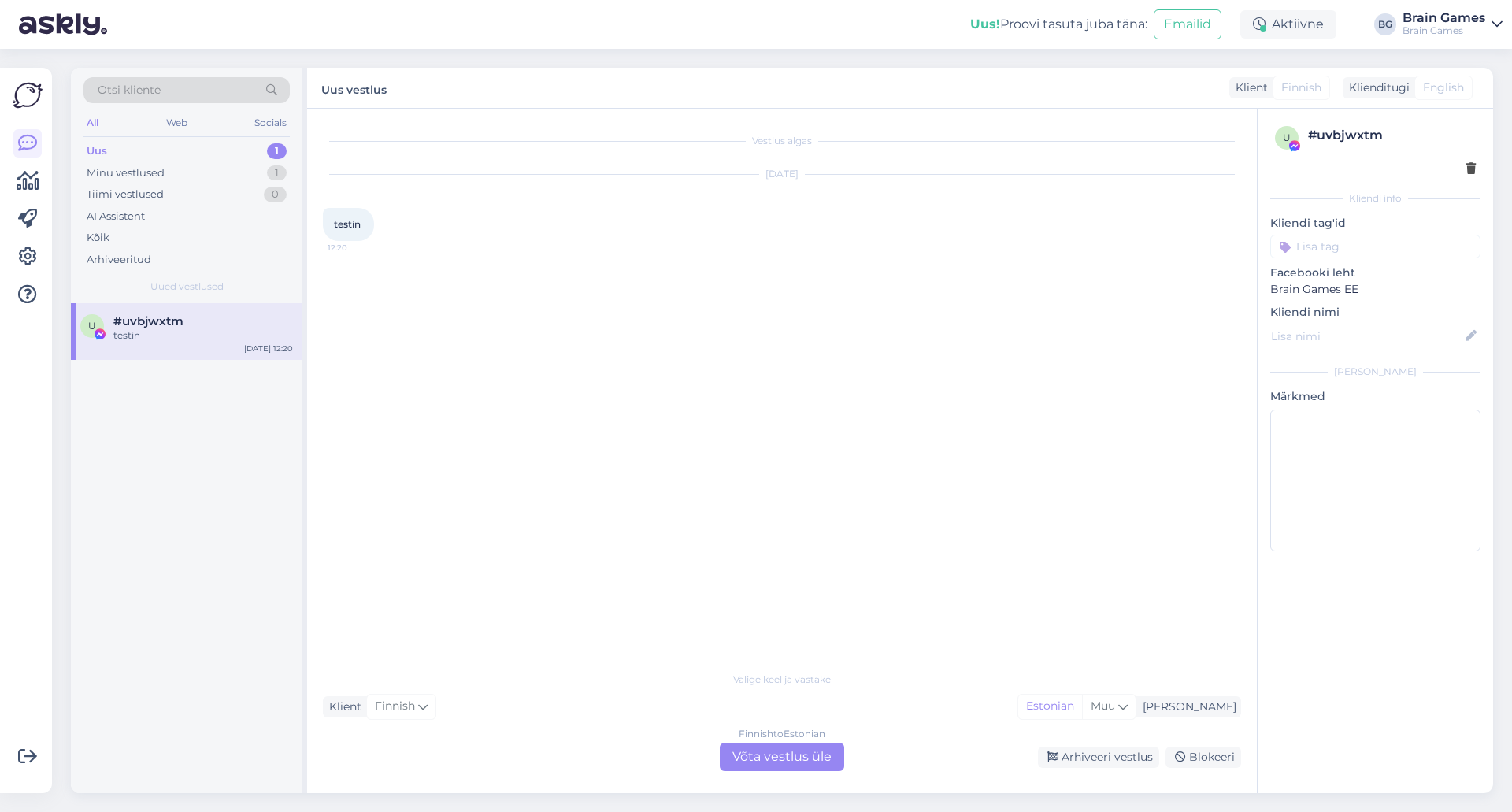
click at [786, 760] on div "Finnish to Estonian Võta vestlus üle" at bounding box center [782, 756] width 125 height 28
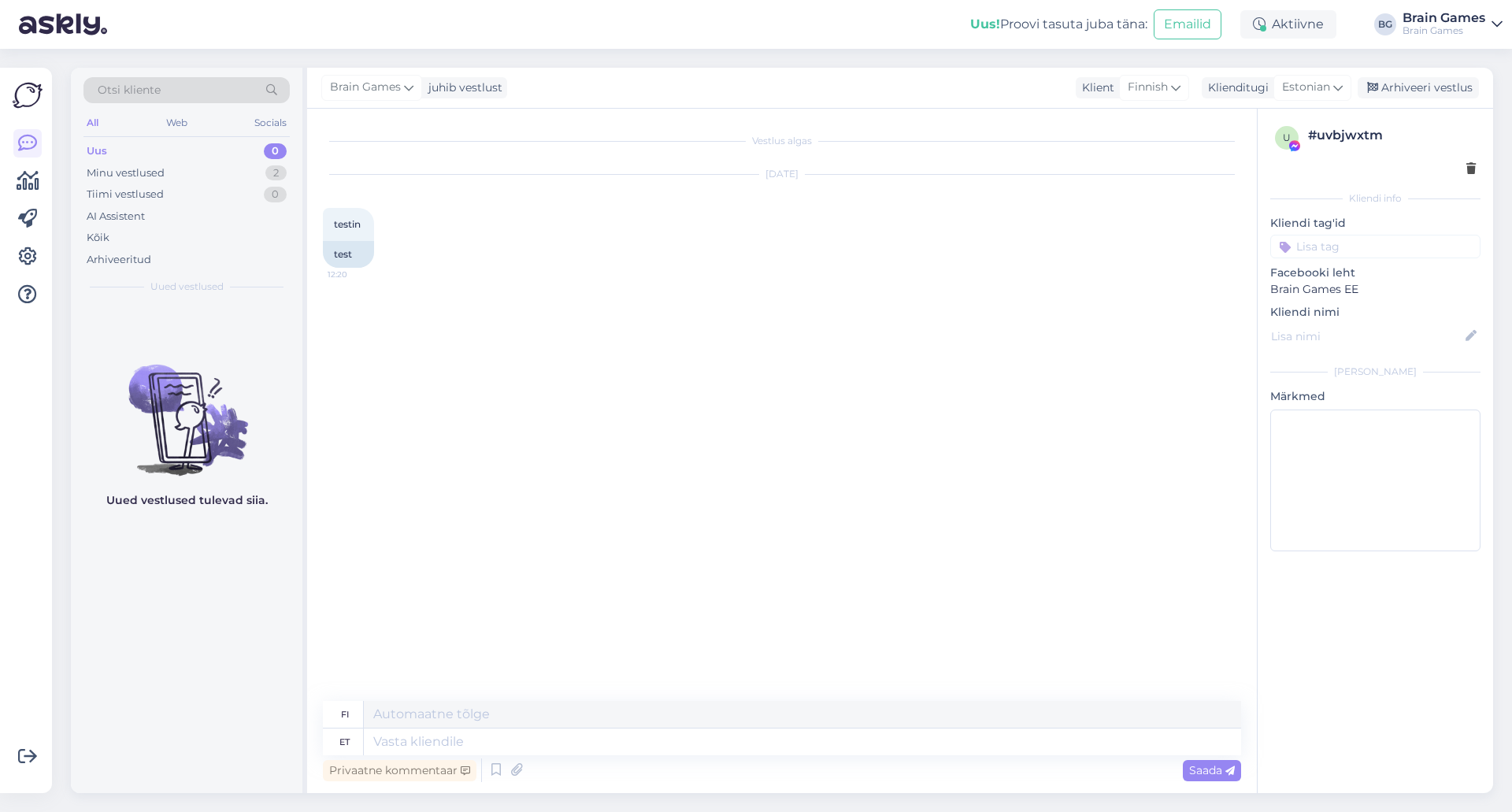
click at [1188, 100] on div "Brain Games juhib vestlust Klient Finnish Klienditugi Estonian Arhiveeri vestlus" at bounding box center [900, 88] width 1186 height 41
click at [1158, 87] on span "Finnish" at bounding box center [1148, 88] width 40 height 18
click at [1106, 277] on link "Estonian" at bounding box center [1132, 281] width 173 height 26
click at [802, 732] on textarea at bounding box center [782, 738] width 918 height 33
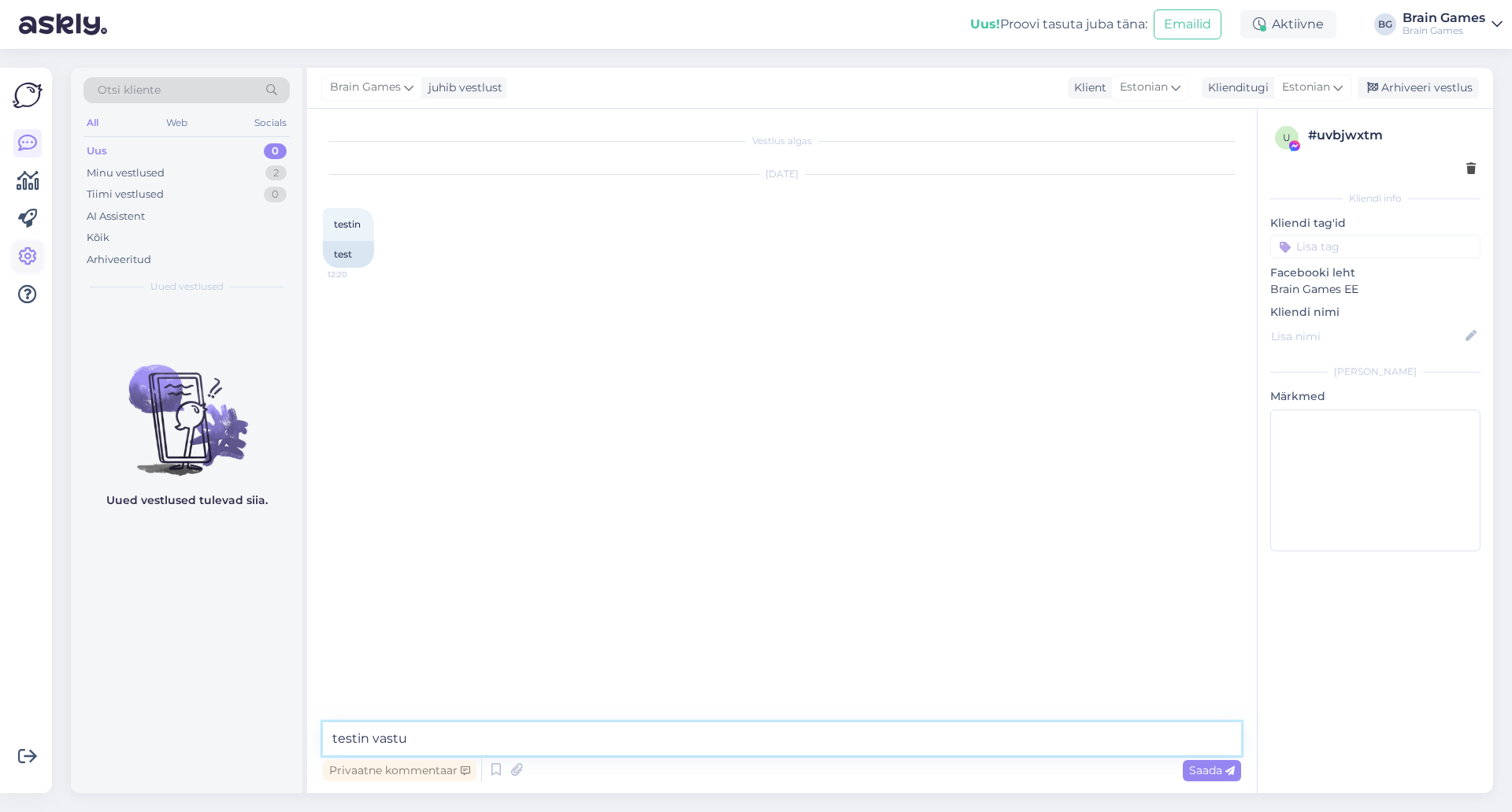
type textarea "testin vastu"
click at [33, 256] on icon at bounding box center [28, 257] width 19 height 19
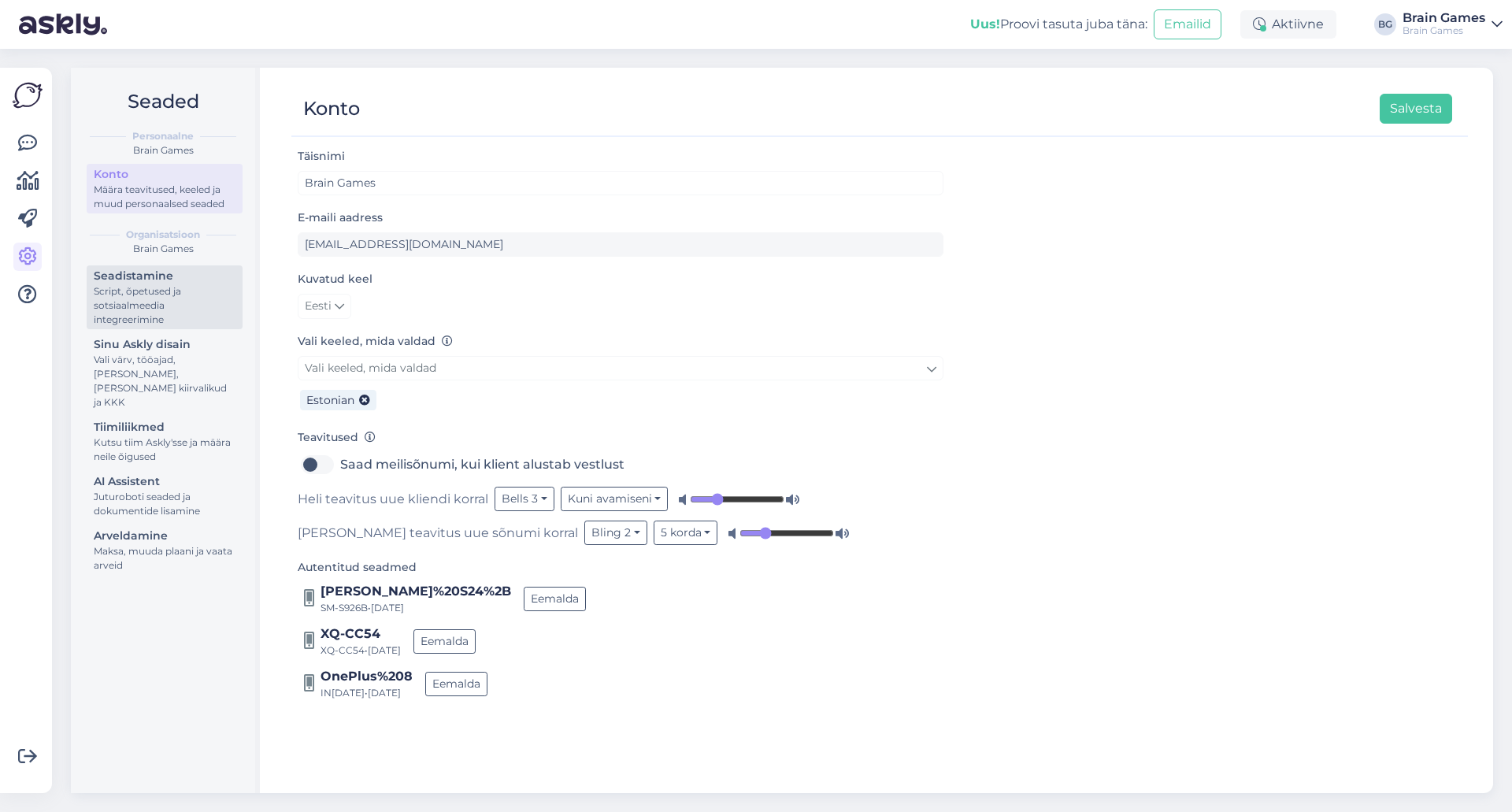
click at [131, 298] on div "Script, õpetused ja sotsiaalmeedia integreerimine" at bounding box center [164, 305] width 141 height 42
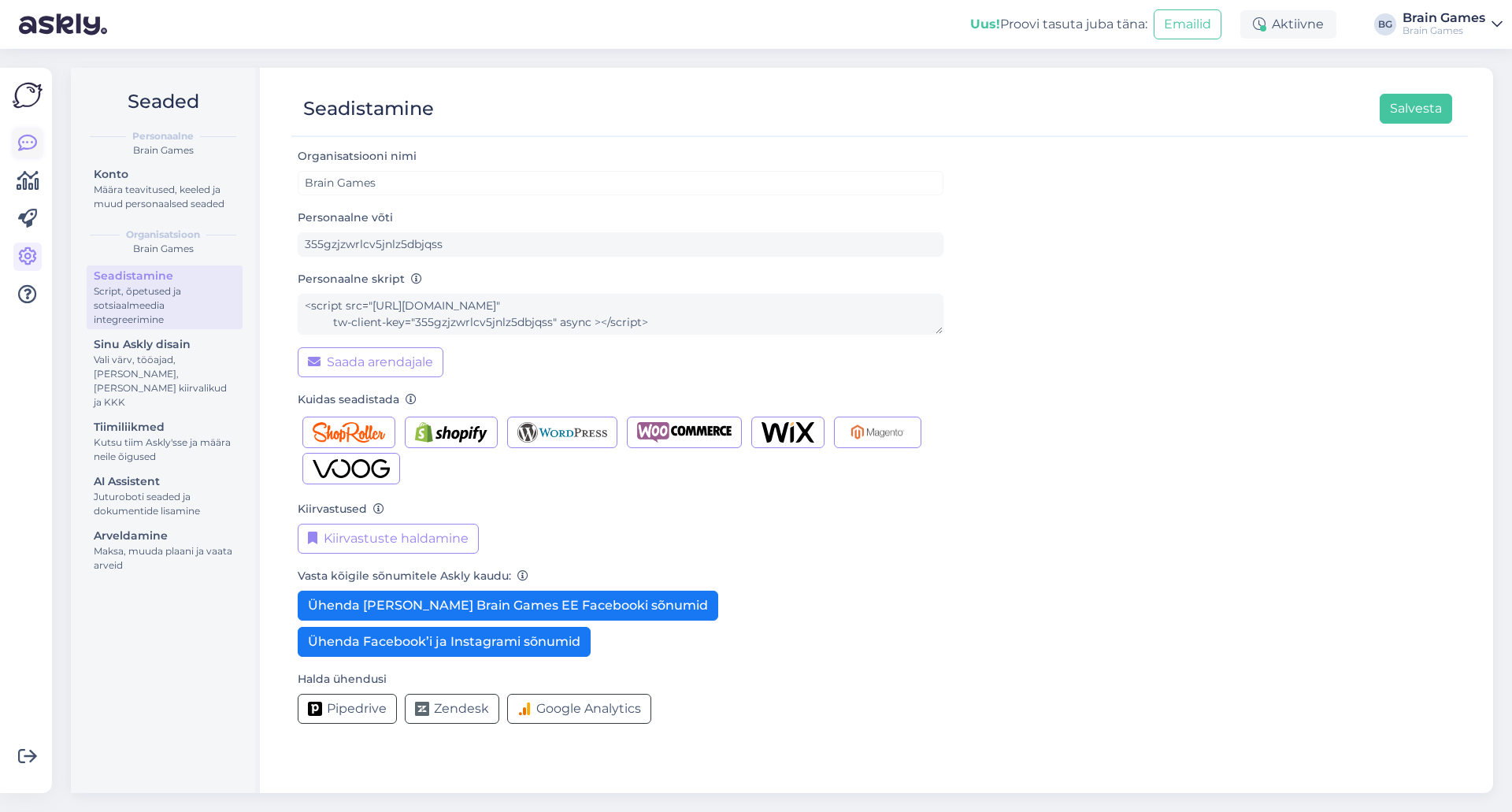
click at [21, 151] on icon at bounding box center [28, 144] width 19 height 19
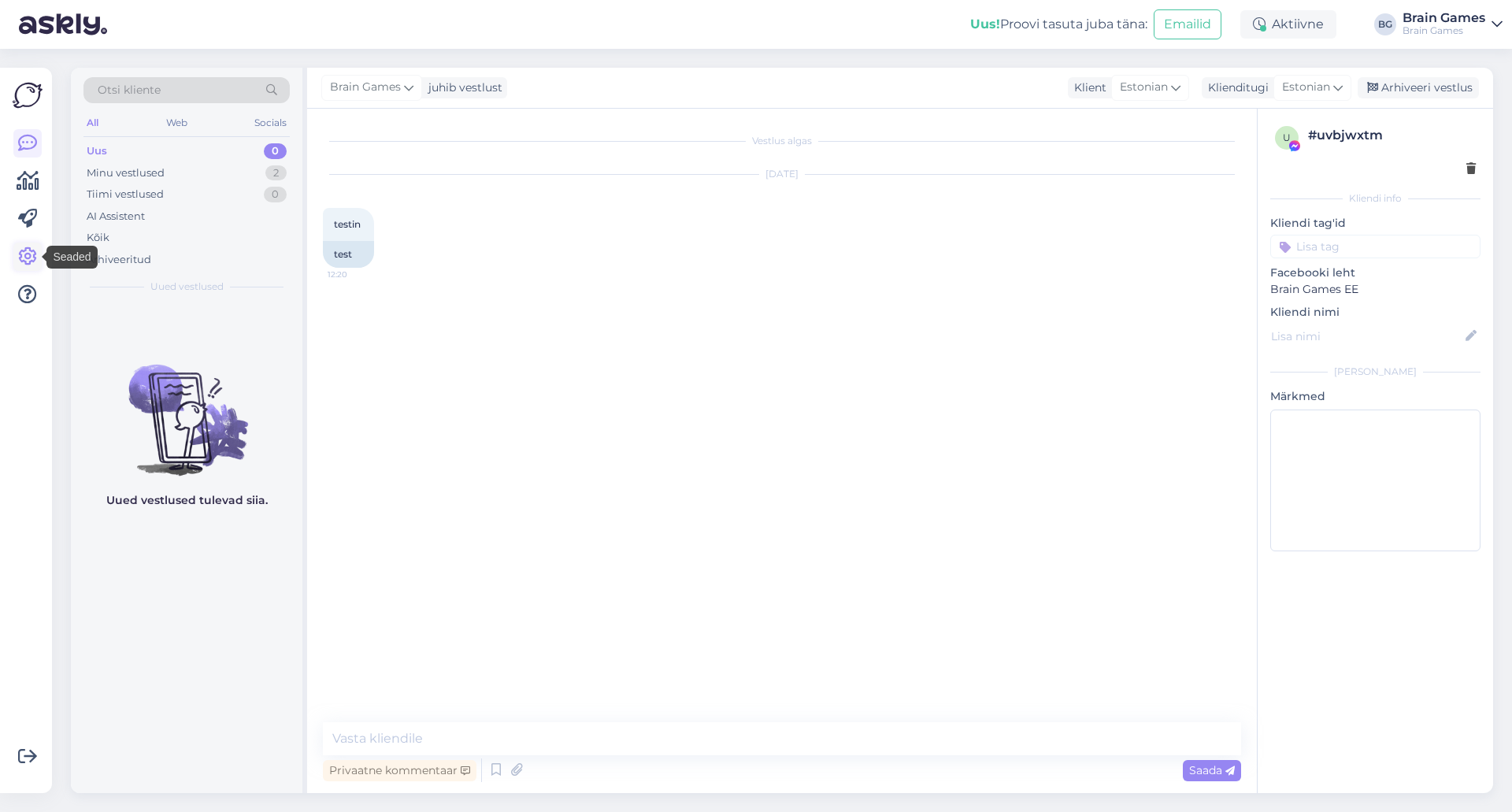
click at [29, 245] on link at bounding box center [27, 257] width 28 height 28
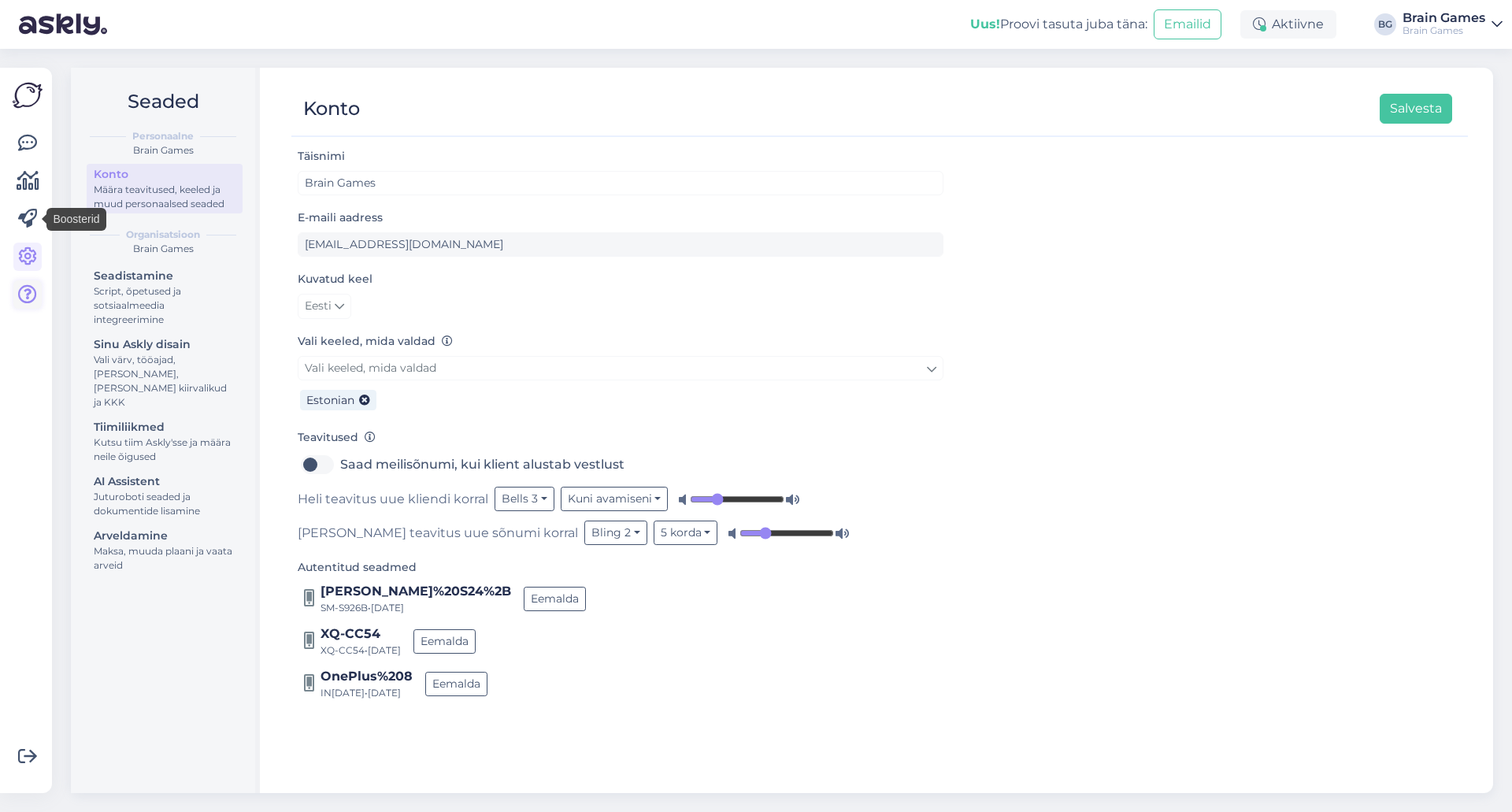
click at [32, 289] on icon at bounding box center [28, 295] width 19 height 19
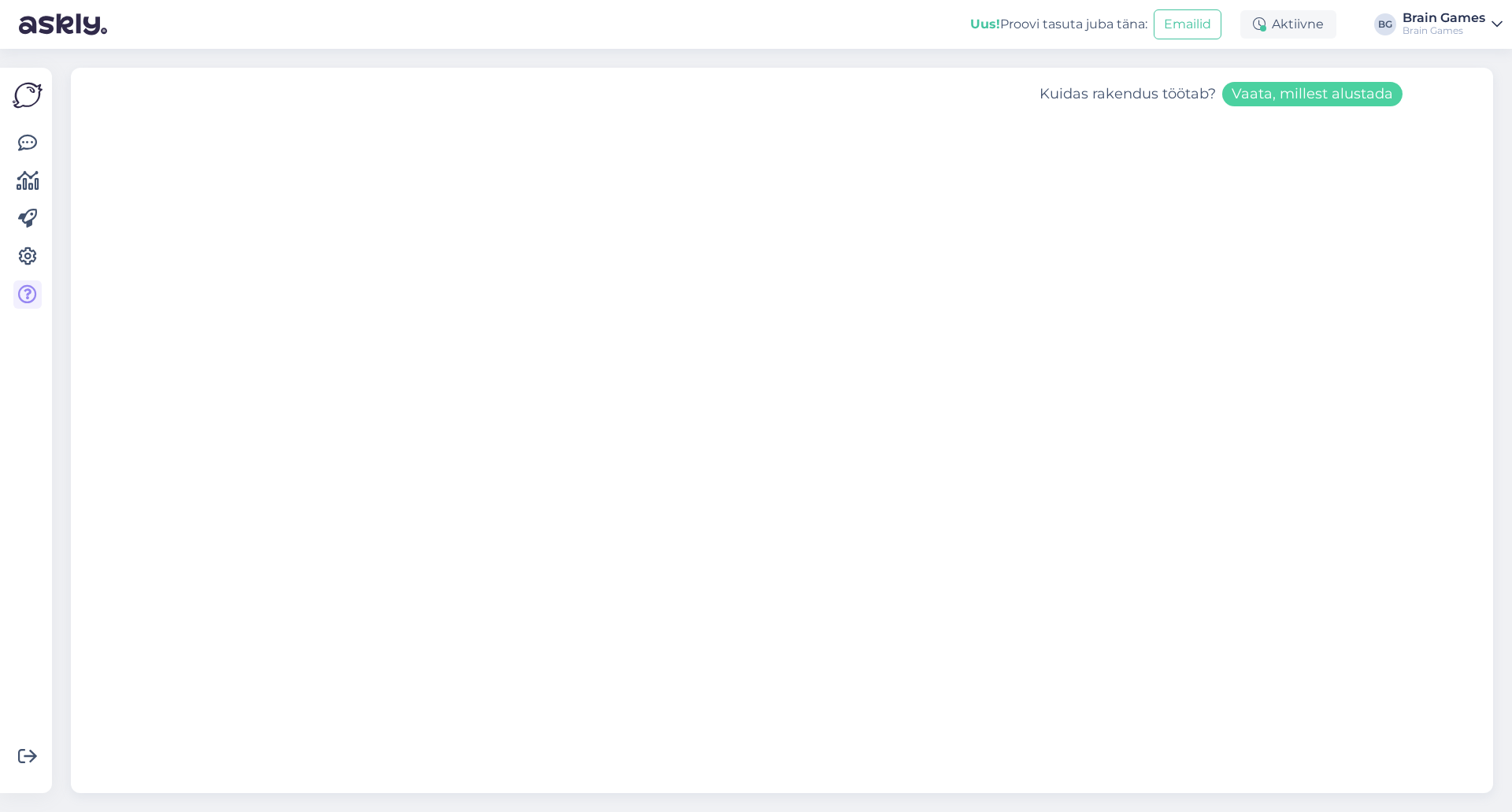
click at [1494, 25] on icon at bounding box center [1497, 25] width 11 height 13
click at [1467, 19] on div "Brain Games" at bounding box center [1443, 18] width 82 height 13
click at [1490, 24] on link "Brain Games Brain Games" at bounding box center [1452, 25] width 100 height 26
click at [1499, 26] on icon at bounding box center [1497, 25] width 11 height 13
click at [34, 135] on icon at bounding box center [28, 144] width 19 height 19
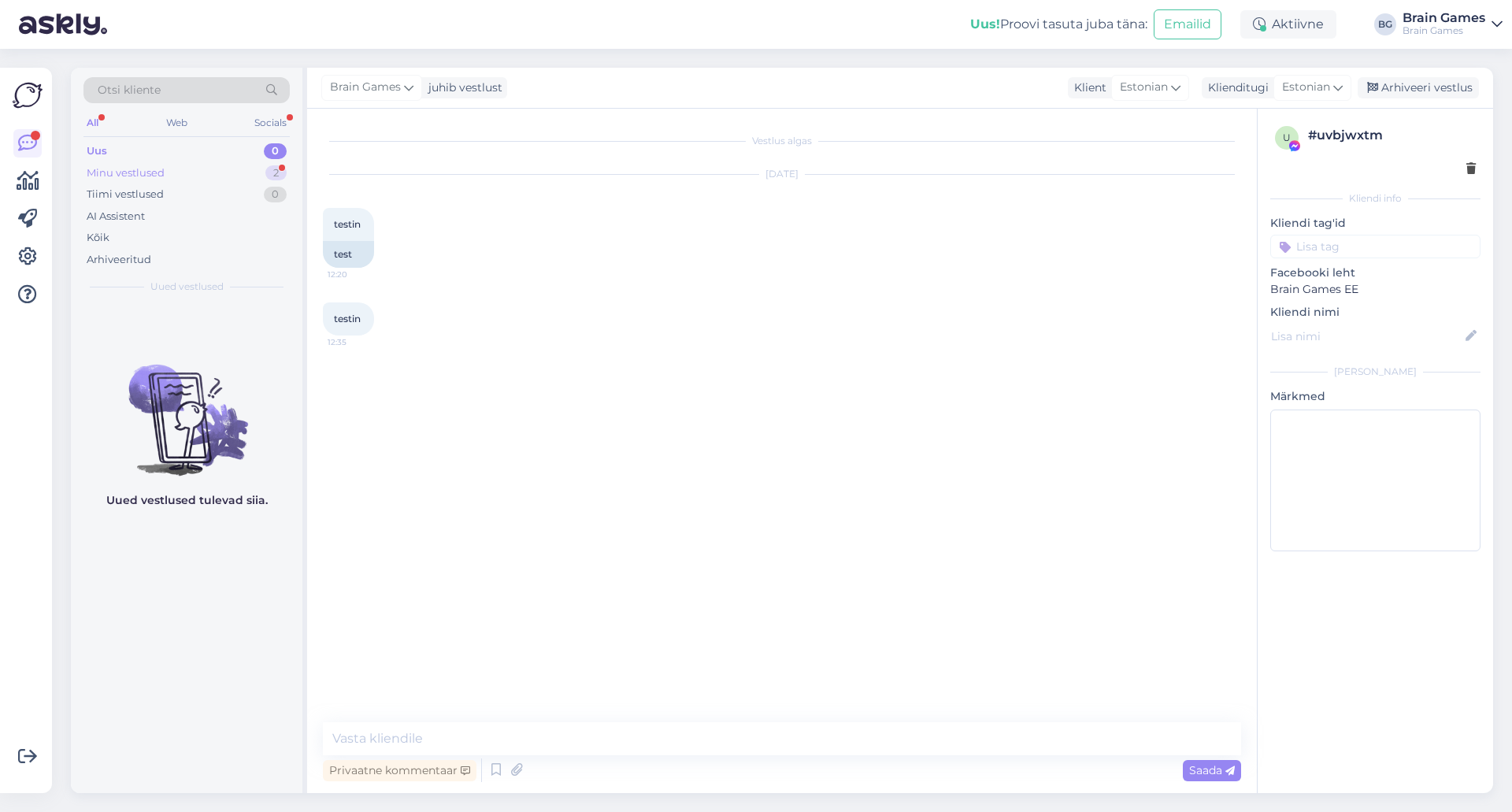
click at [159, 172] on div "Minu vestlused" at bounding box center [125, 173] width 78 height 16
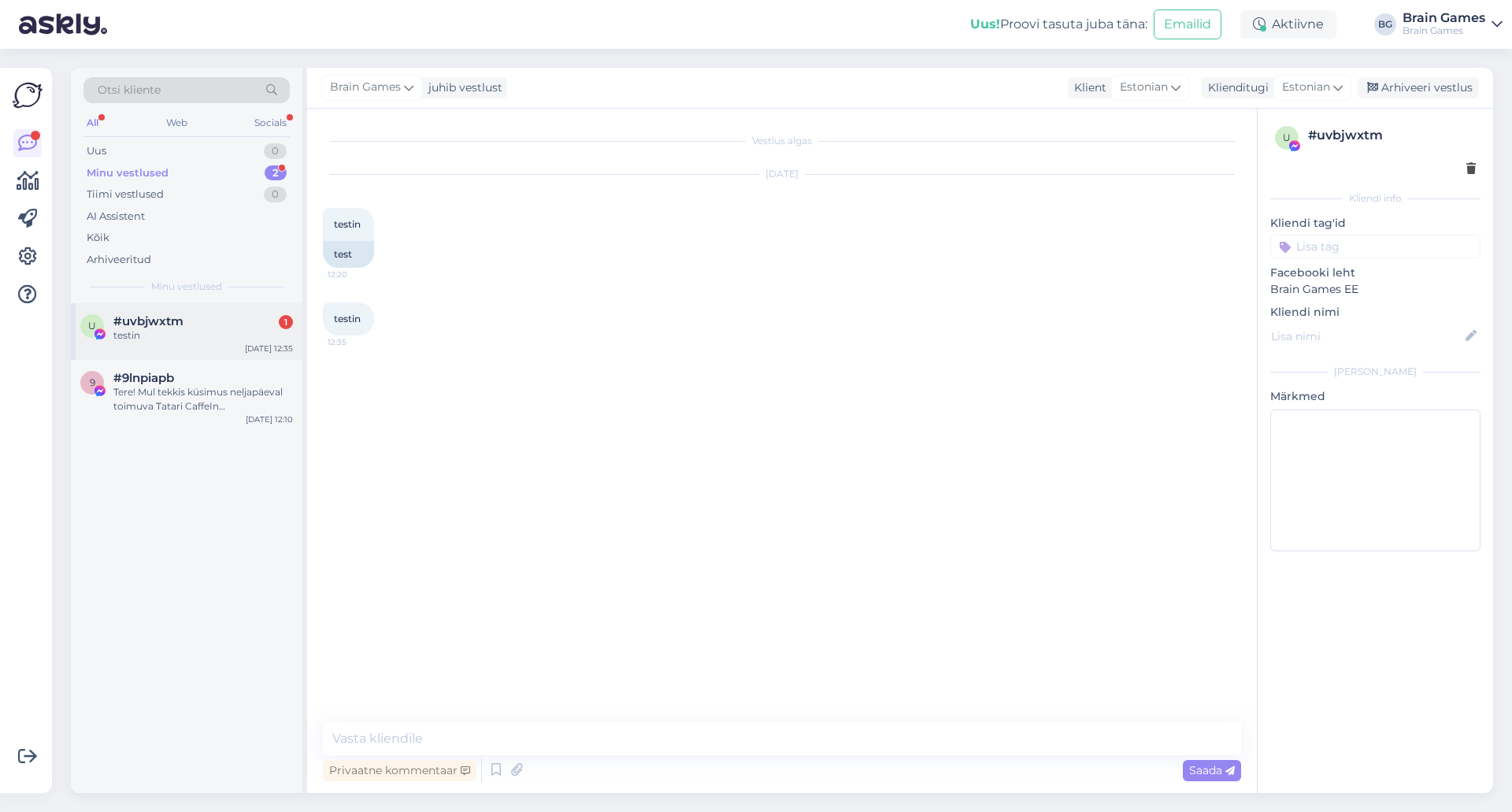
click at [164, 321] on span "#uvbjwxtm" at bounding box center [149, 321] width 70 height 14
click at [157, 150] on div "Uus 1" at bounding box center [186, 151] width 206 height 22
click at [201, 349] on div "Kas teil sooduskoode on hetkel või tulemas novembris" at bounding box center [203, 342] width 180 height 28
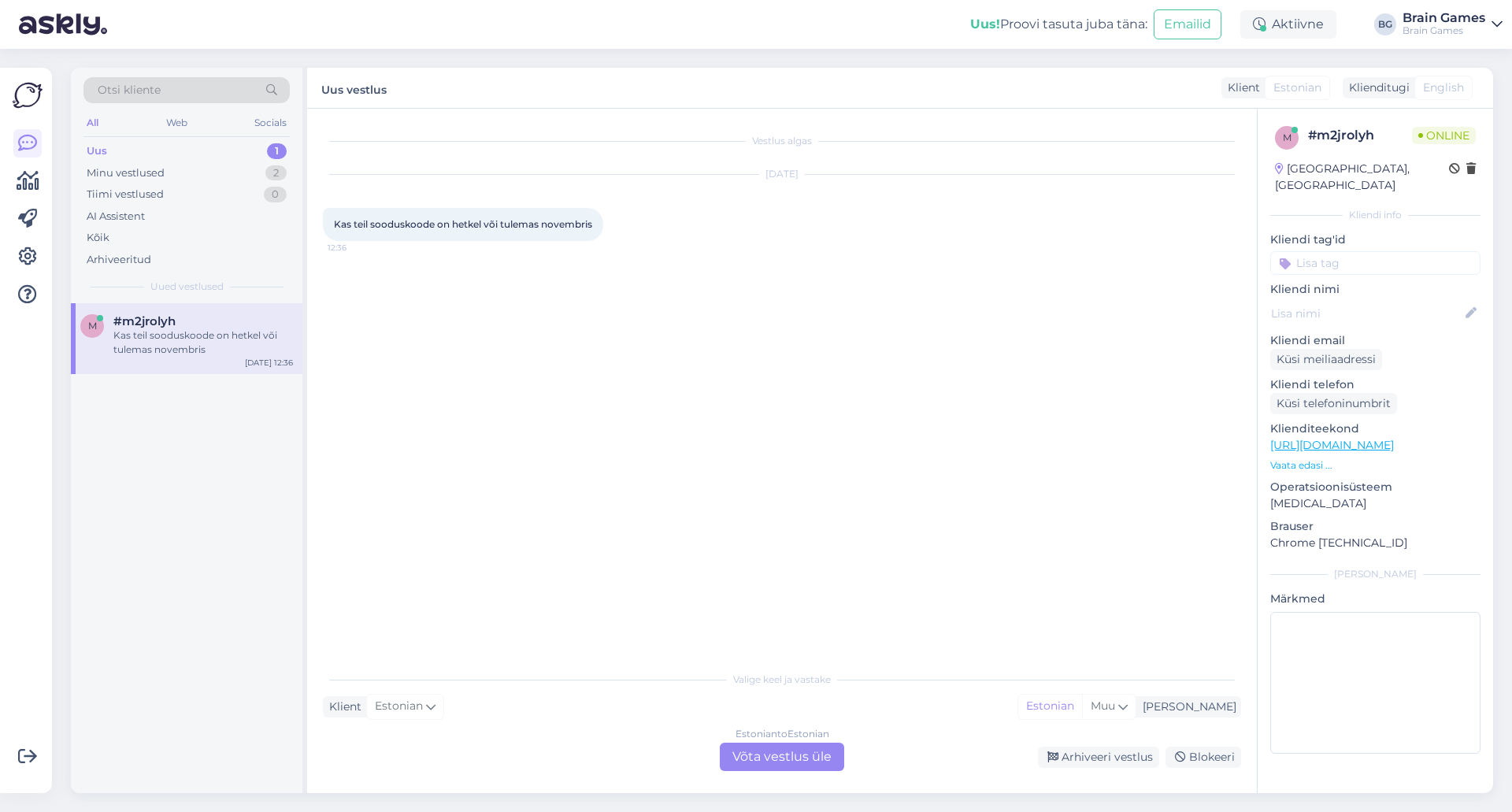
click at [789, 766] on div "Estonian to Estonian Võta vestlus üle" at bounding box center [782, 756] width 125 height 28
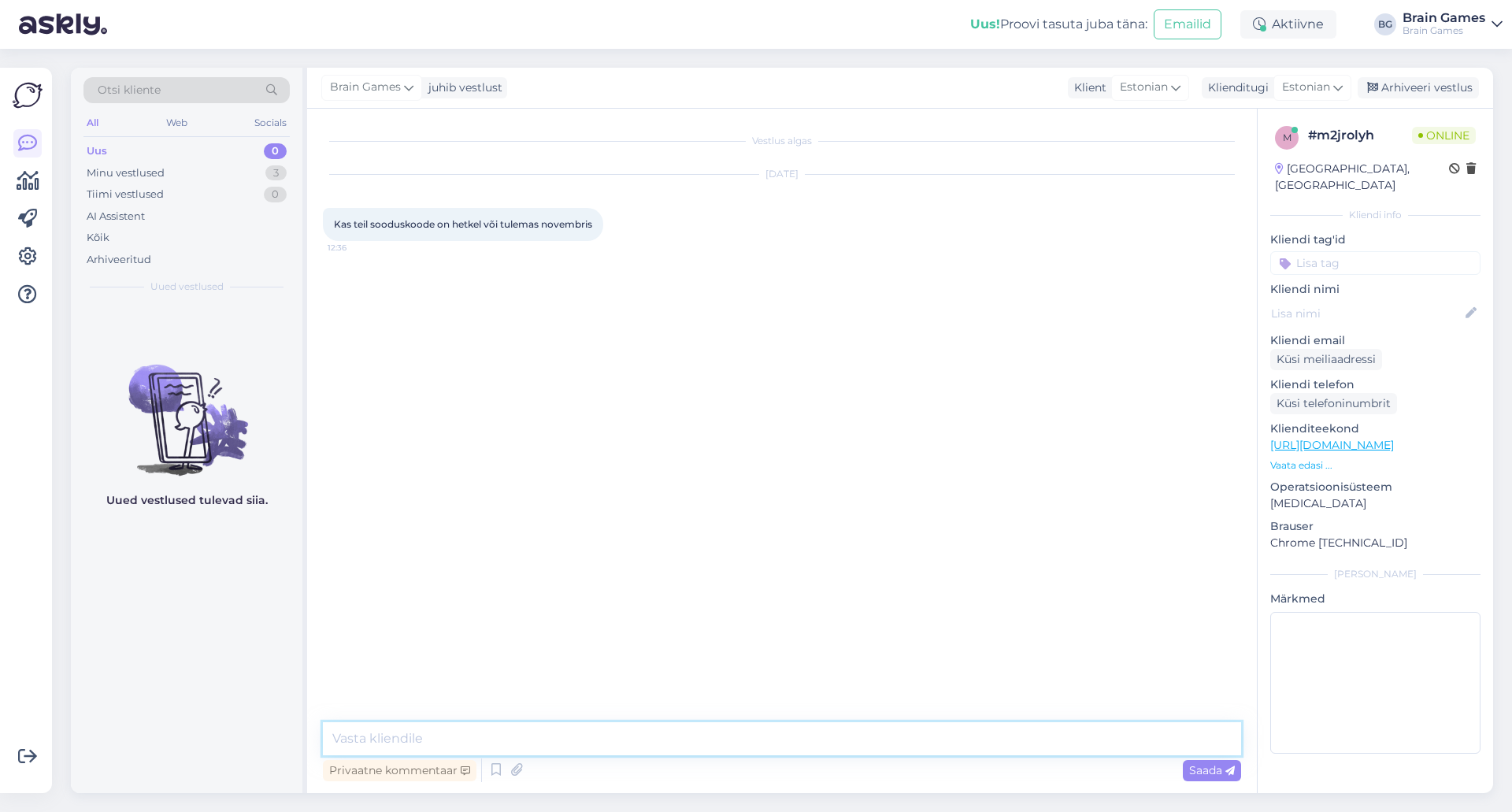
click at [767, 729] on textarea at bounding box center [782, 738] width 918 height 33
type textarea "Tere!"
click at [614, 726] on textarea at bounding box center [782, 738] width 918 height 33
type textarea "L"
paste textarea "https://omniform1.com/forms/v1/landingPage/63172335ba1a9f3ebe2aae75/64884b78161…"
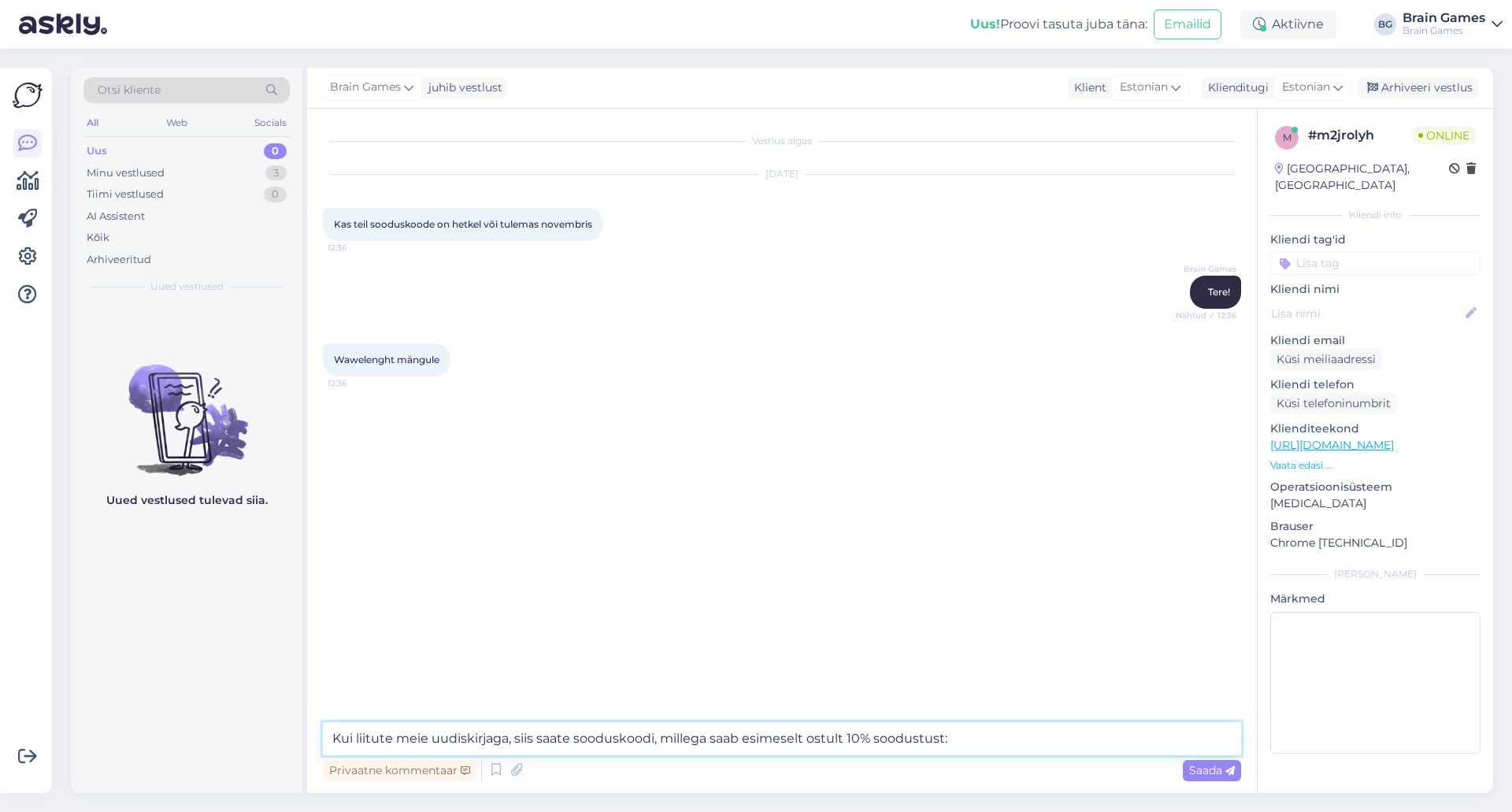
type textarea "Kui liitute meie uudiskirjaga, siis saate sooduskoodi, millega saab esimeselt o…"
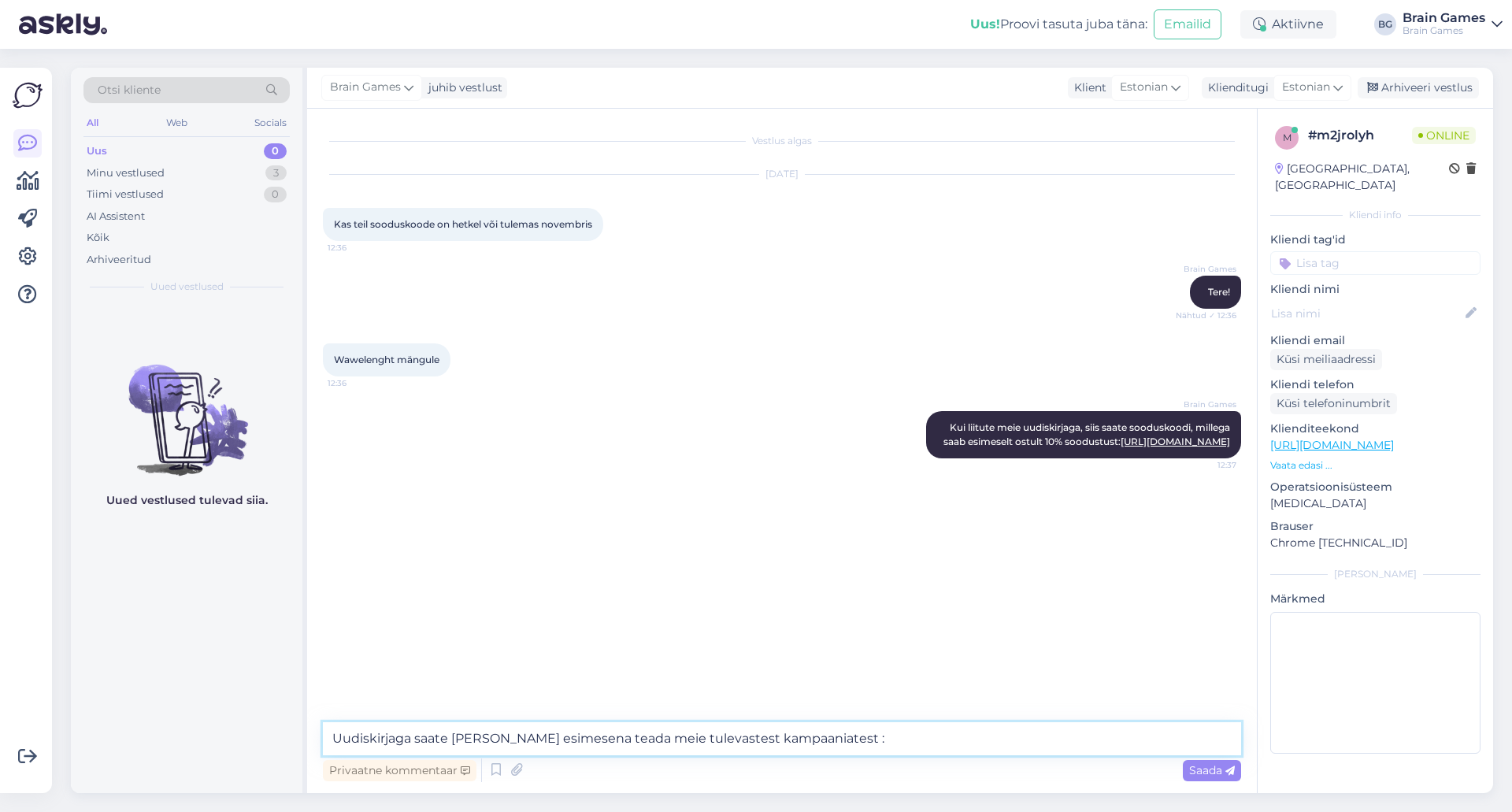
type textarea "Uudiskirjaga saate ka alati esimesena teada meie tulevastest kampaaniatest :)"
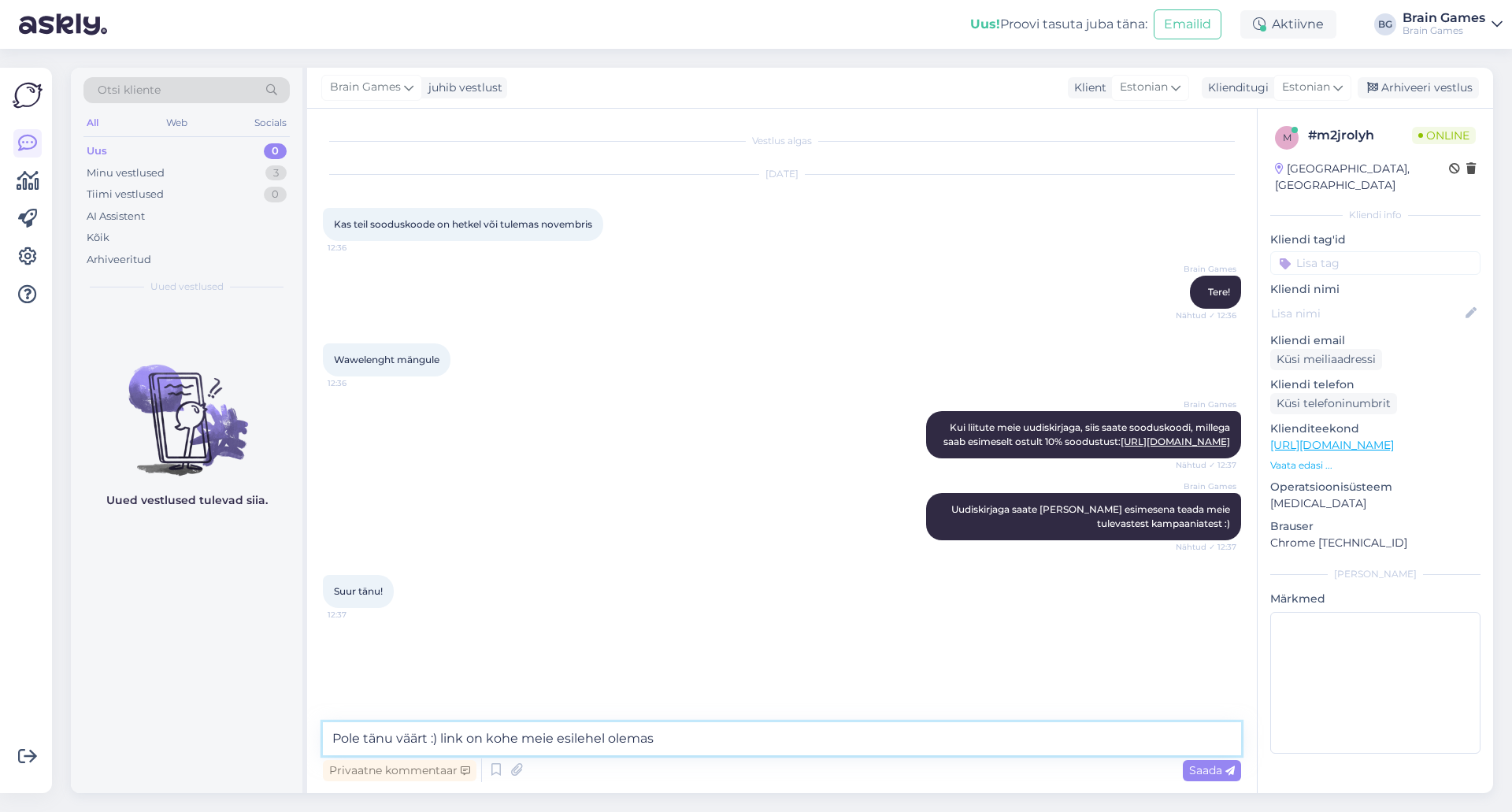
type textarea "Pole tänu väärt :) link on kohe meie esilehel olemas."
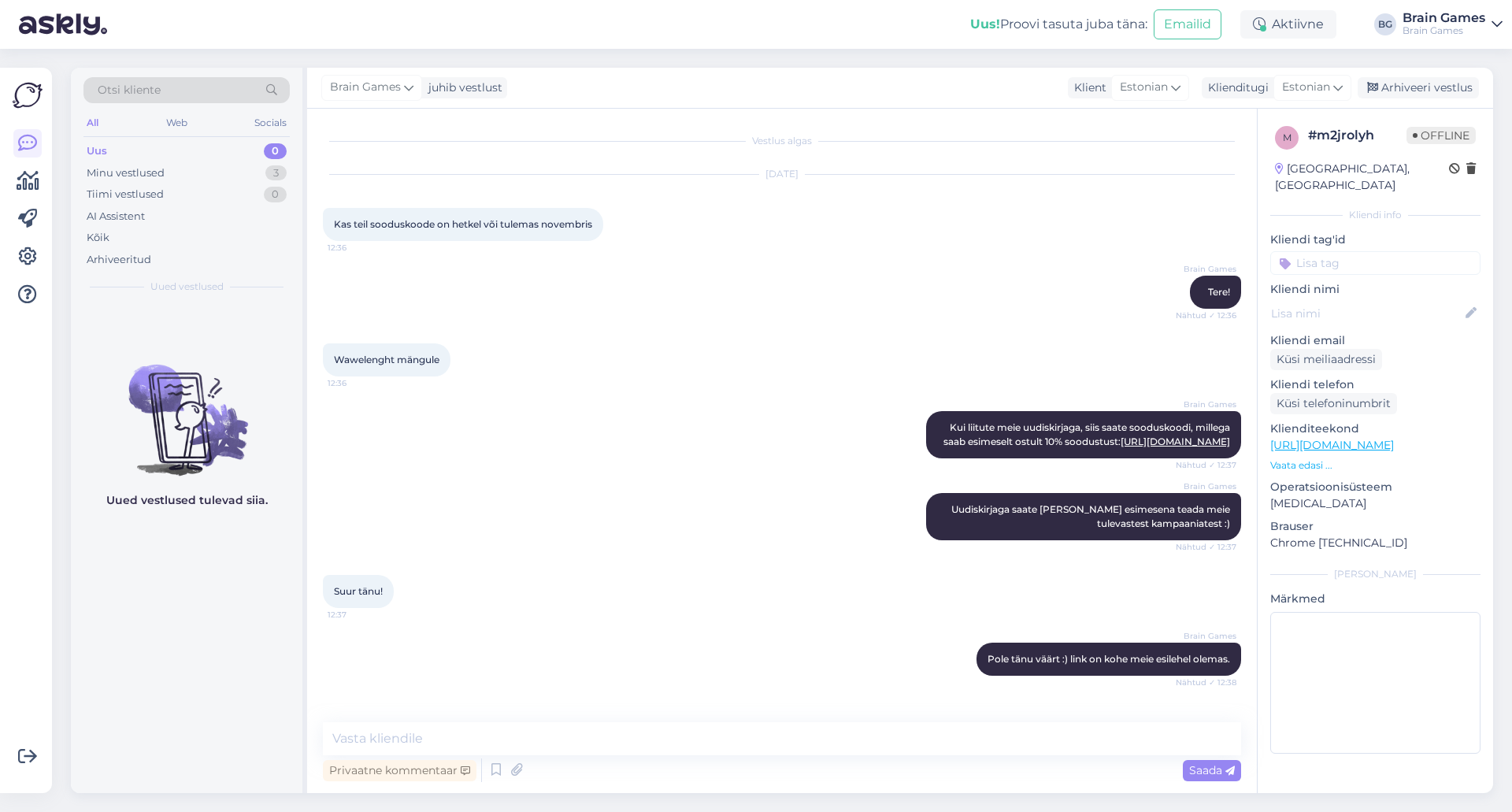
click at [171, 151] on div "Uus 0" at bounding box center [186, 151] width 206 height 22
click at [161, 169] on div "Minu vestlused" at bounding box center [125, 173] width 78 height 16
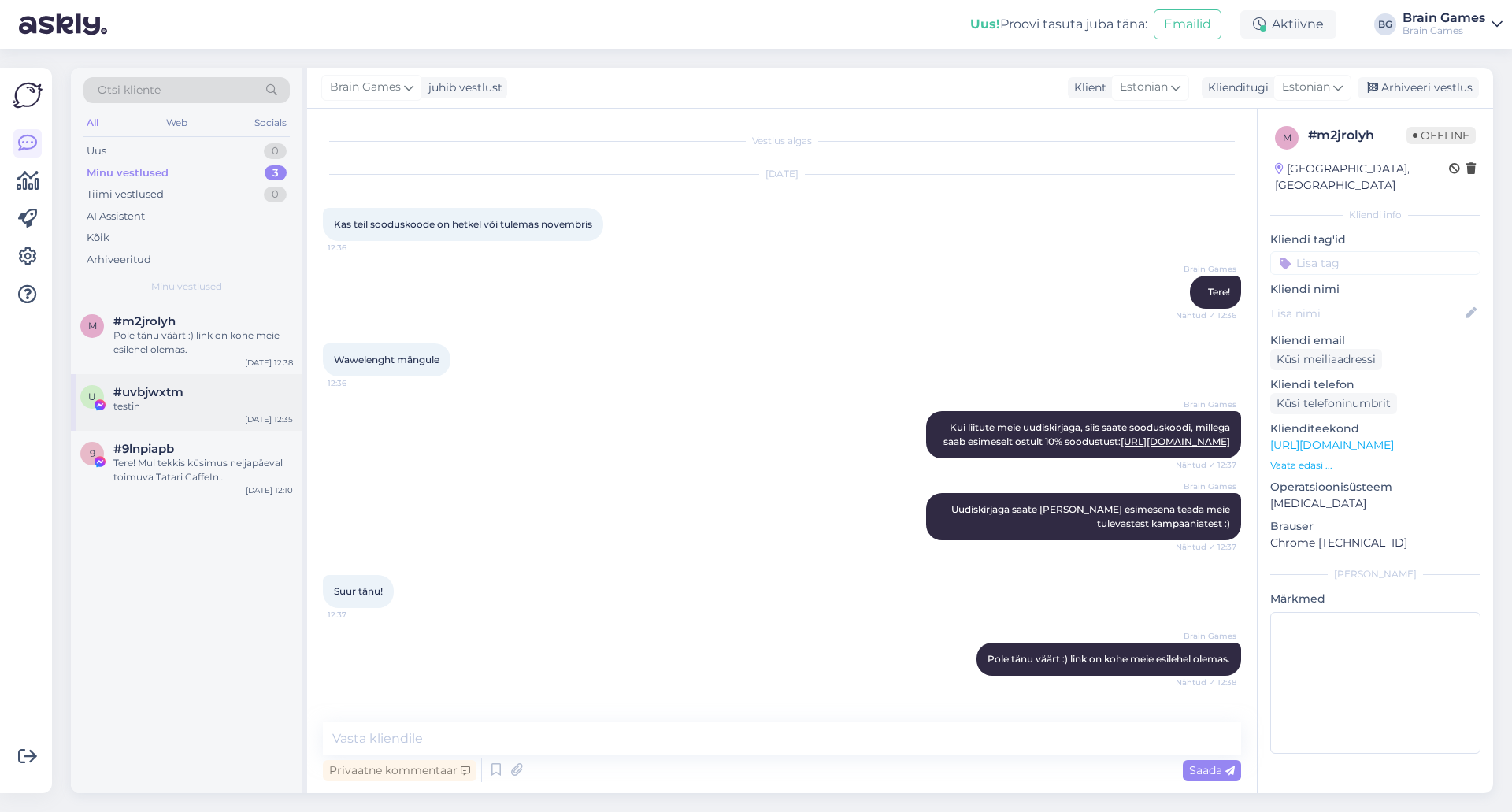
click at [145, 397] on span "#uvbjwxtm" at bounding box center [149, 392] width 70 height 14
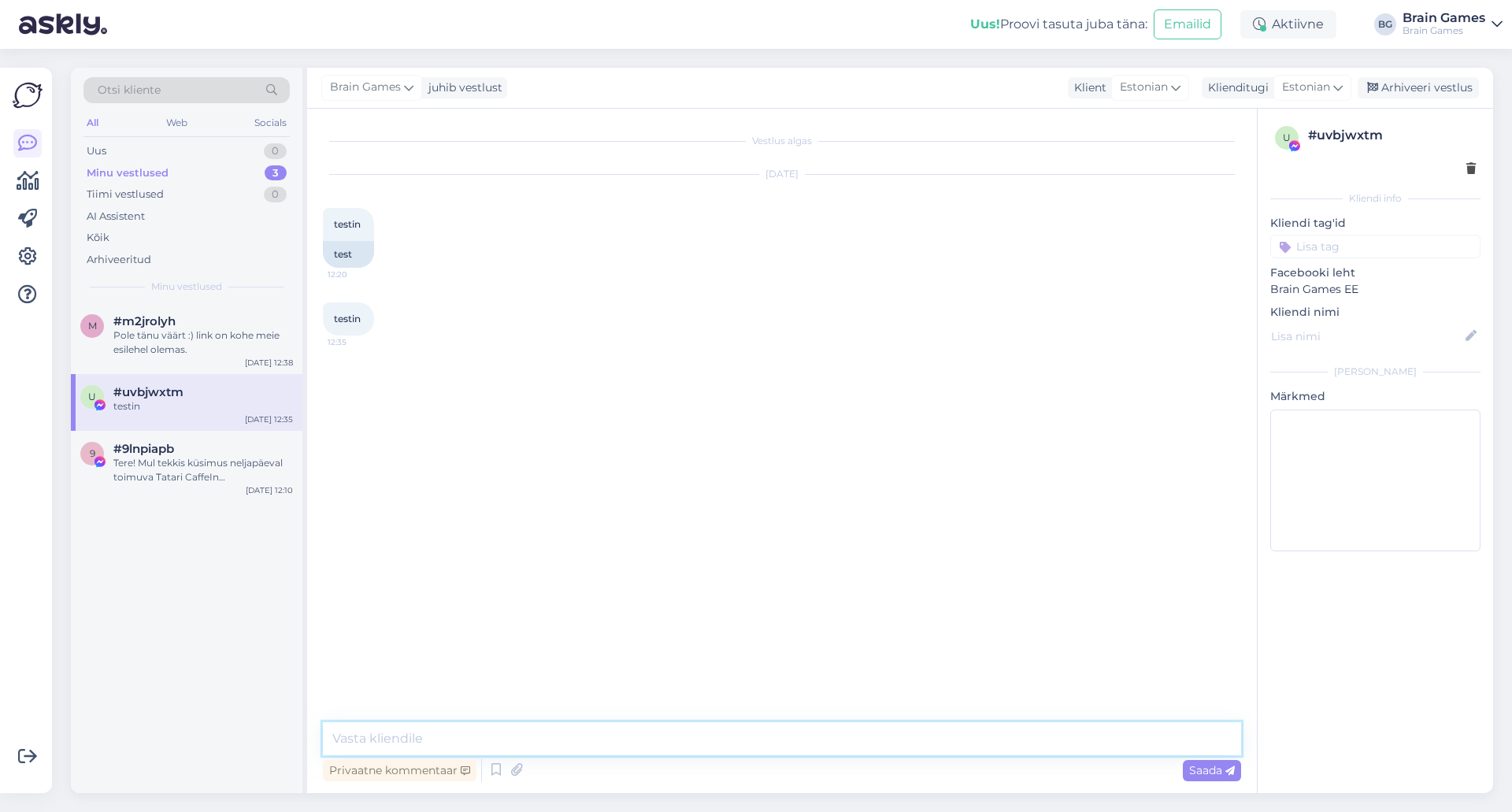
click at [810, 741] on textarea at bounding box center [782, 738] width 918 height 33
type textarea "m"
type textarea "vastuse test"
click at [125, 232] on div "Kõik" at bounding box center [186, 238] width 206 height 22
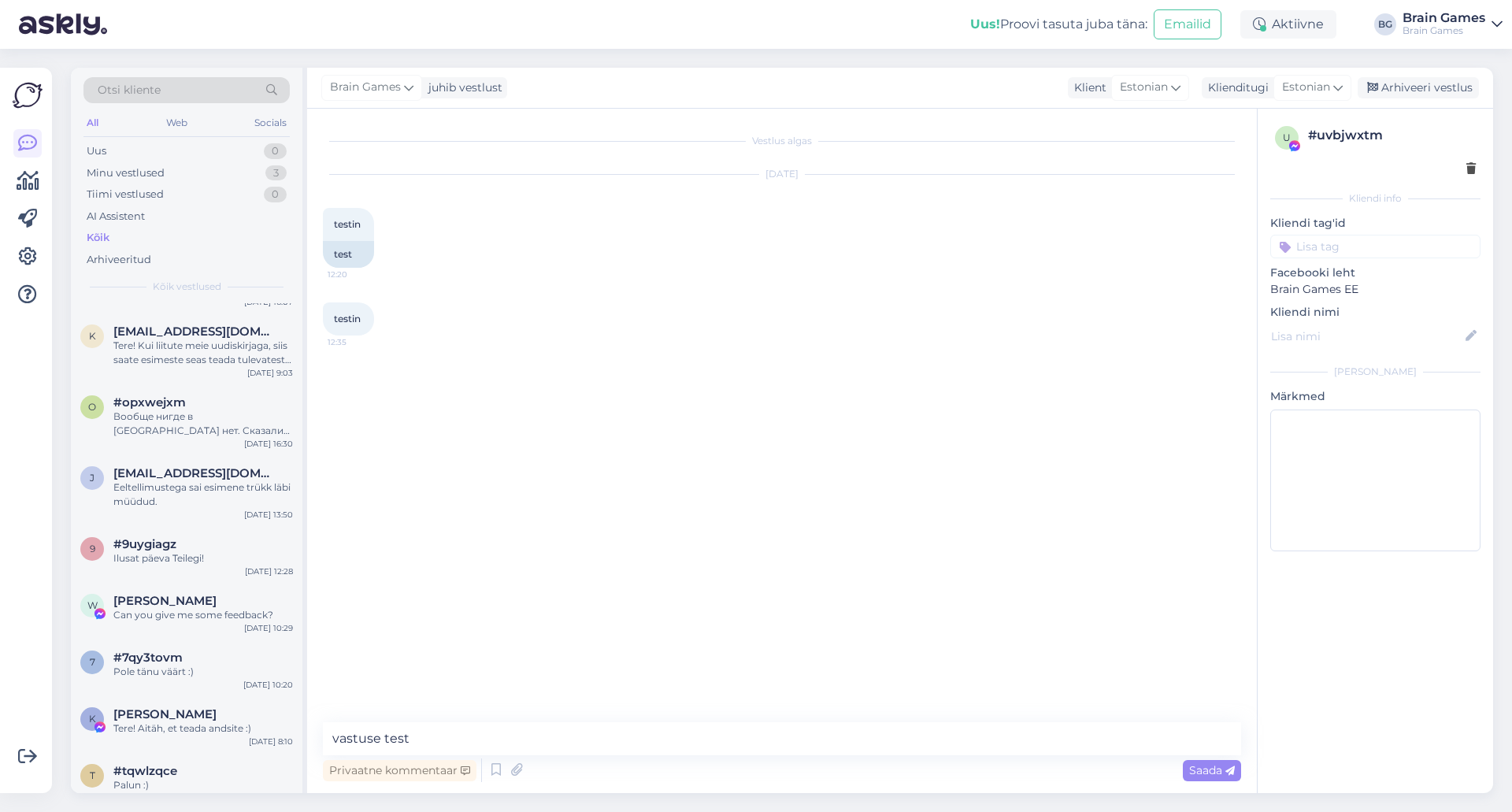
scroll to position [394, 0]
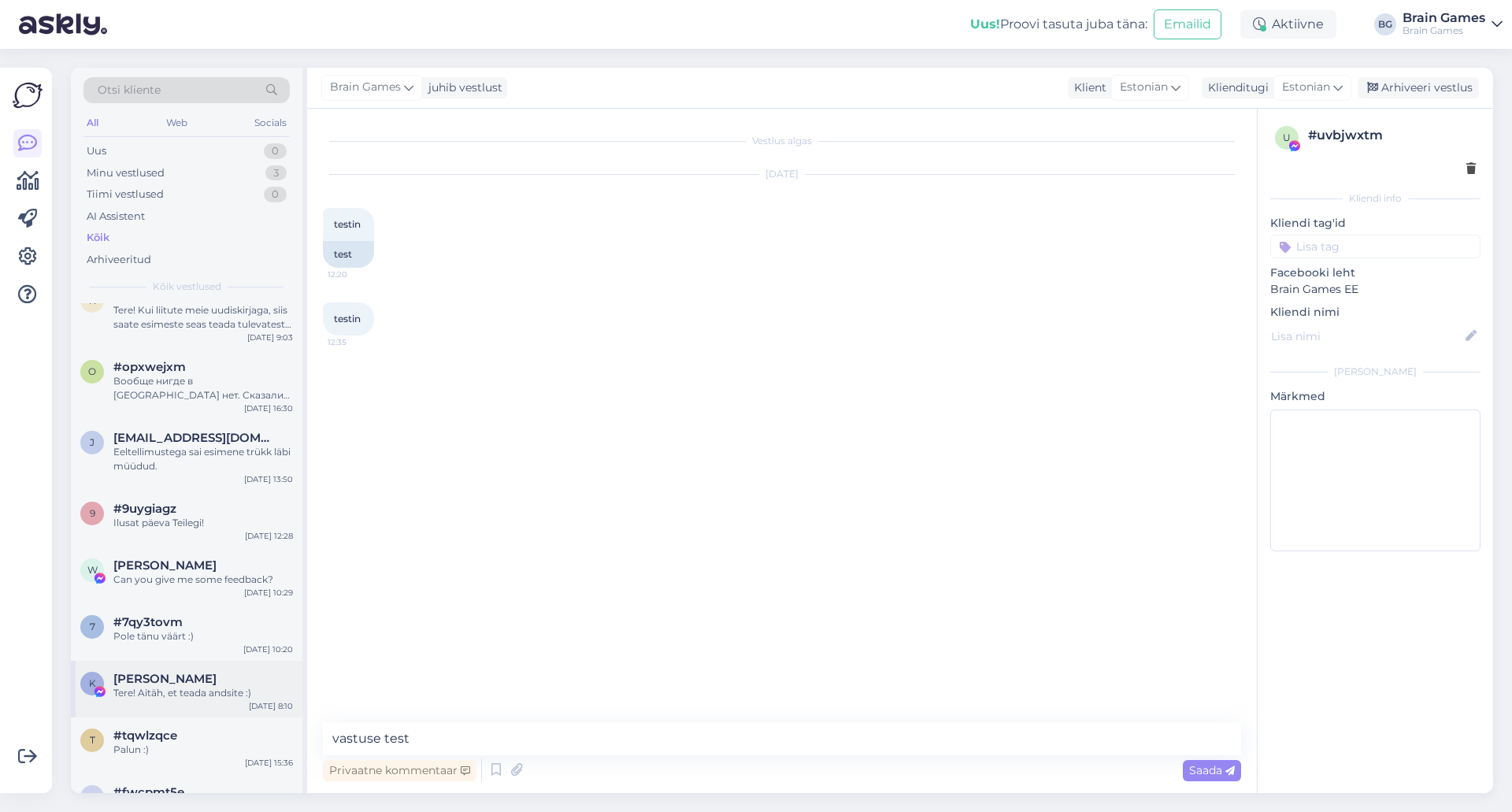
click at [214, 708] on div "K Krister Põllupüü Tere! Aitäh, et teada andsite :) Sep 9 8:10" at bounding box center [187, 689] width 232 height 57
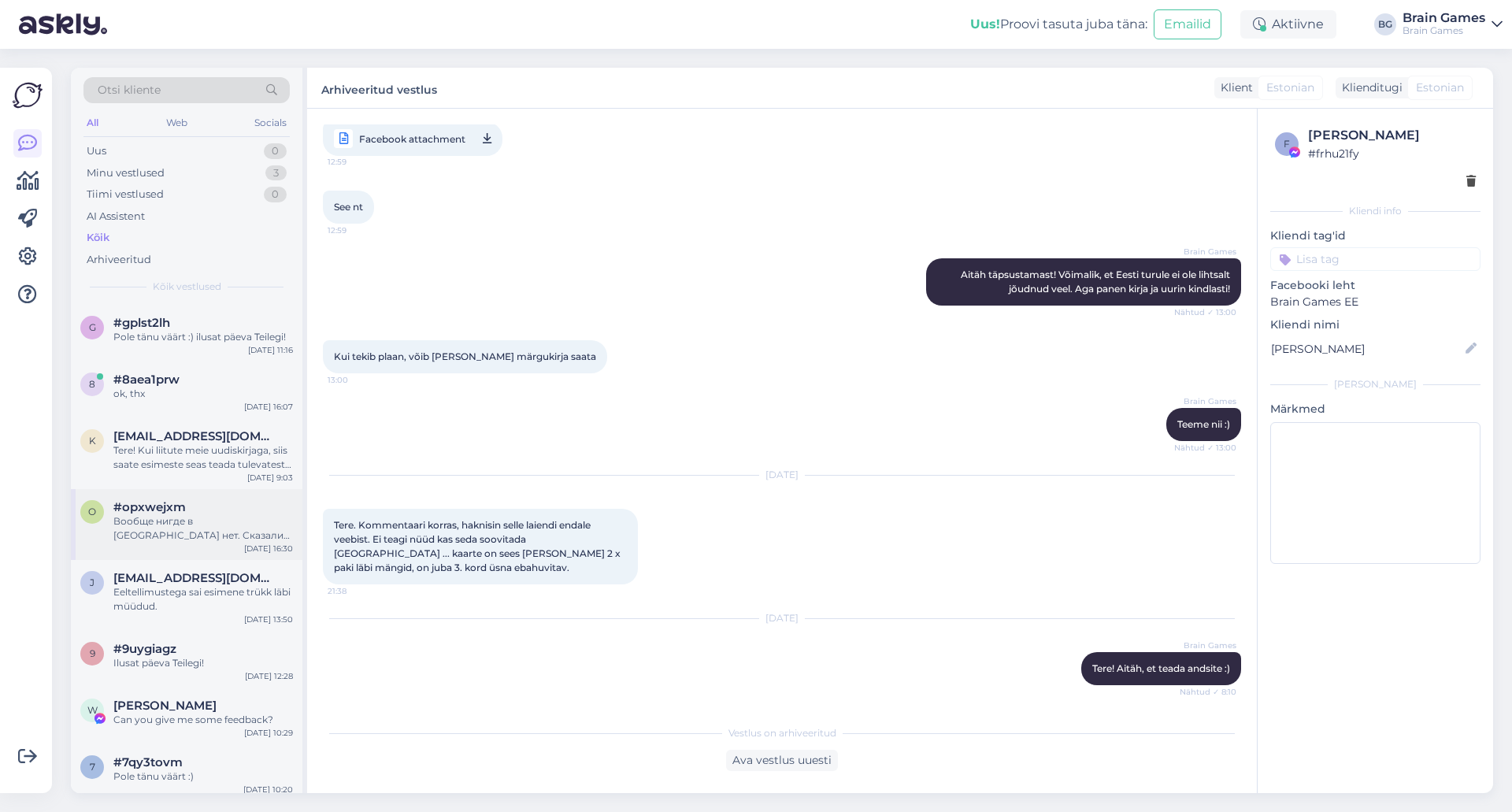
scroll to position [0, 0]
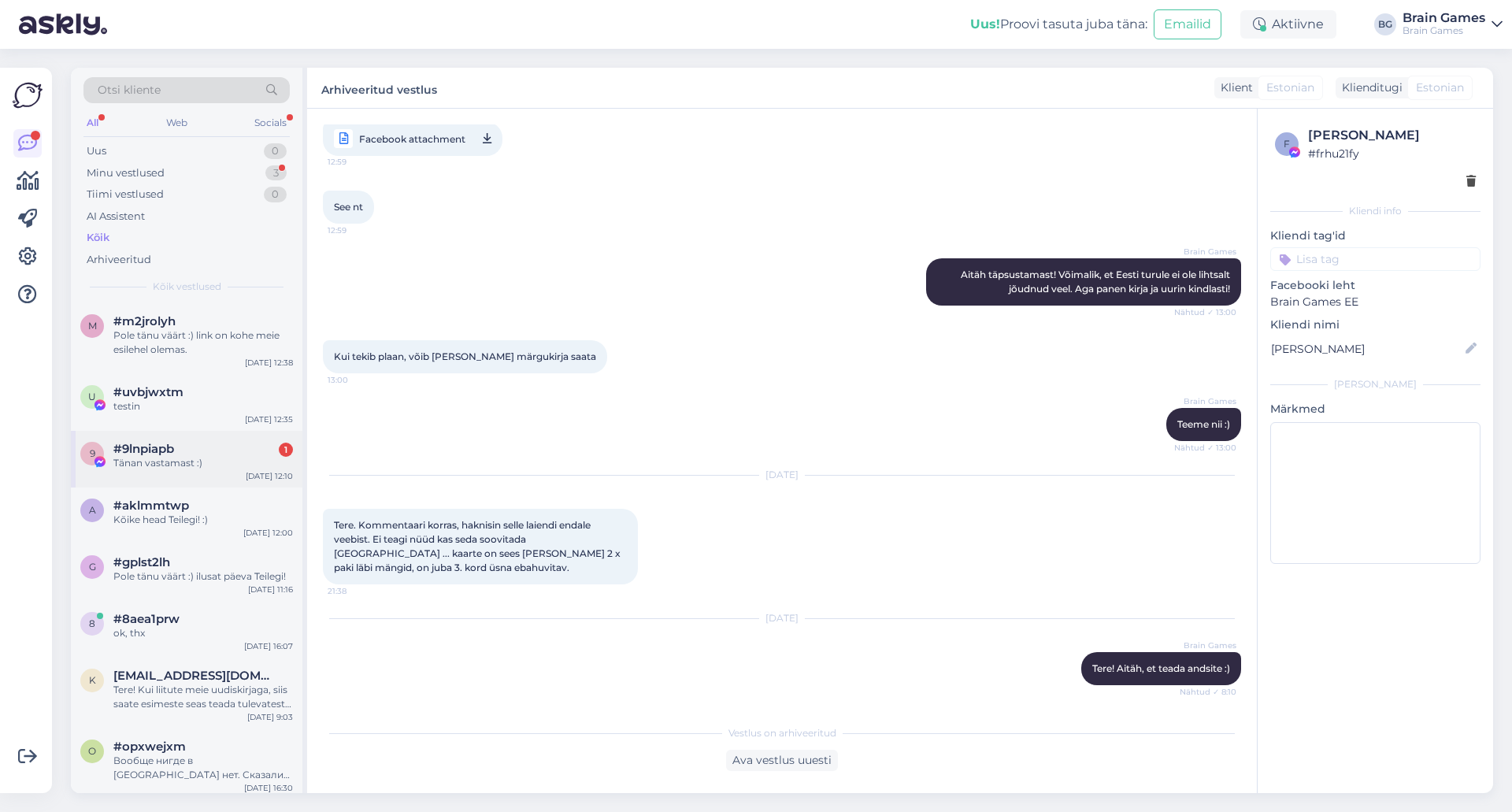
click at [201, 470] on div "9 #9lnpiapb 1 Tänan vastamast :) Sep 16 12:10" at bounding box center [187, 459] width 232 height 57
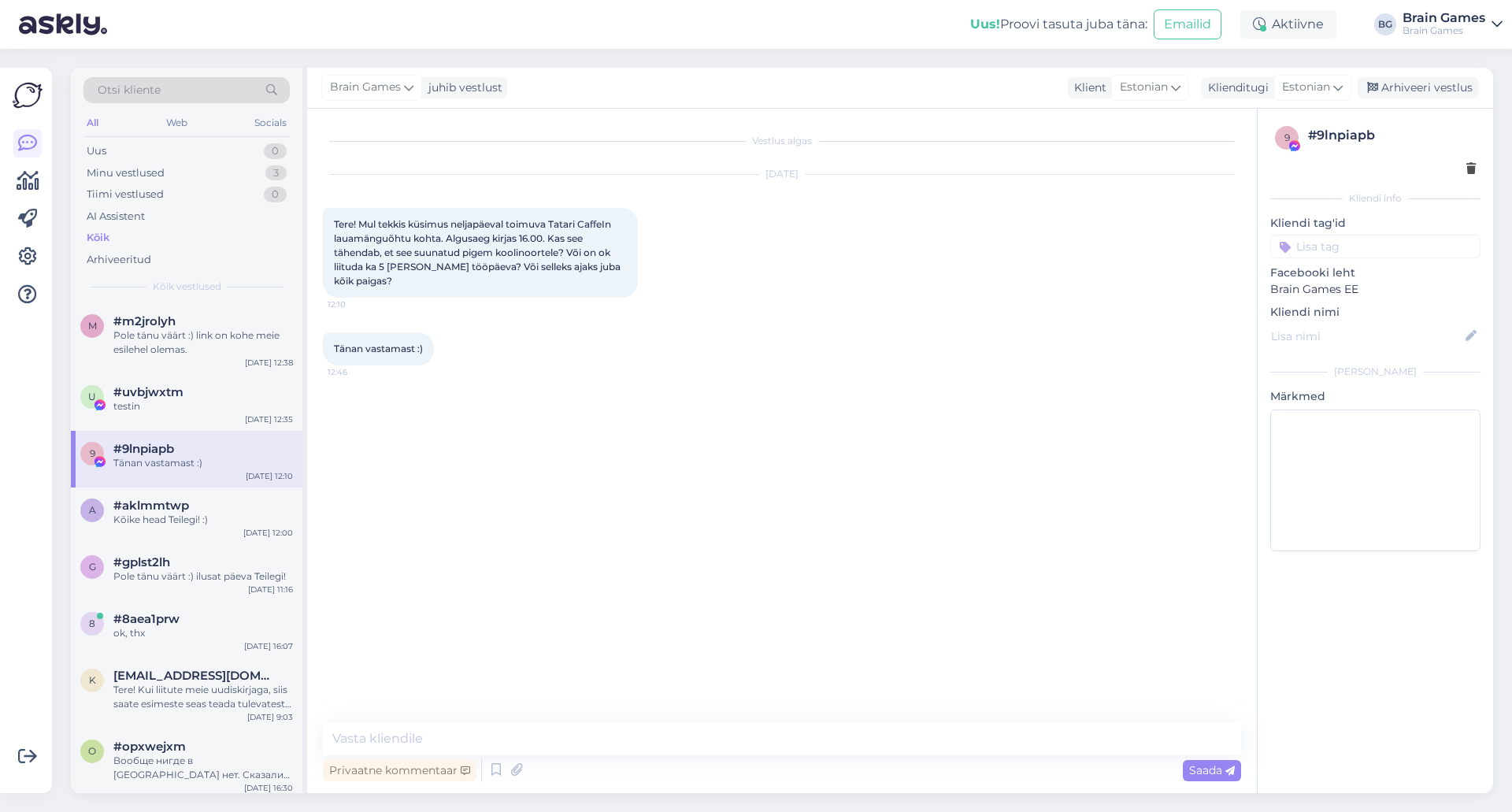
click at [1032, 535] on div "Vestlus algas Sep 16 2025 Tere! Mul tekkis küsimus neljapäeval toimuva Tatari C…" at bounding box center [789, 416] width 933 height 583
click at [212, 456] on div "Väga tore, tänan uurimast :)" at bounding box center [203, 464] width 180 height 14
click at [592, 524] on div "Vestlus algas Sep 16 2025 Tere! Mul tekkis küsimus neljapäeval toimuva Tatari C…" at bounding box center [789, 416] width 933 height 583
click at [101, 149] on div "Uus" at bounding box center [96, 151] width 20 height 16
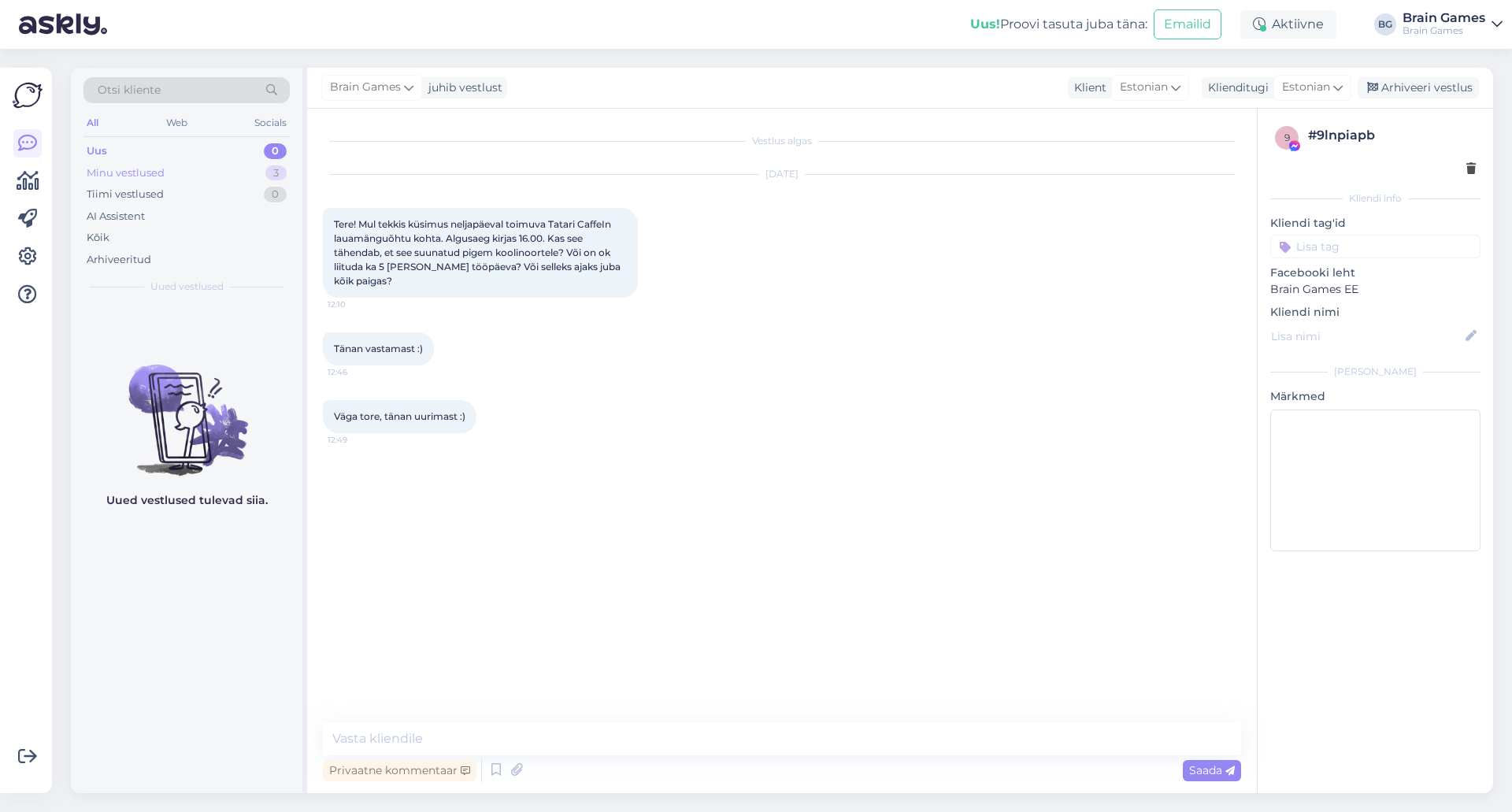
click at [113, 172] on div "Minu vestlused" at bounding box center [125, 173] width 78 height 16
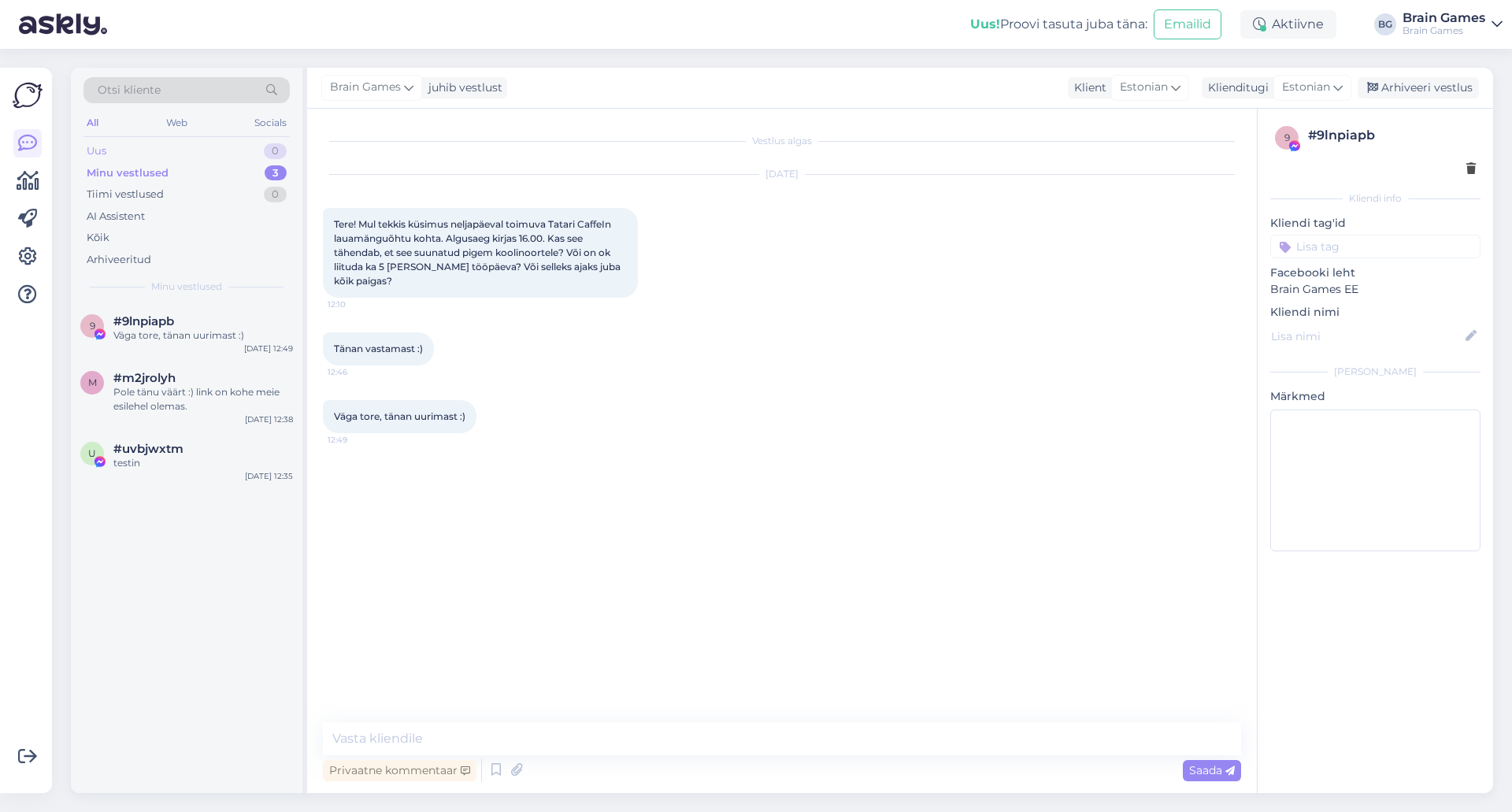
click at [110, 151] on div "Uus 0" at bounding box center [186, 151] width 206 height 22
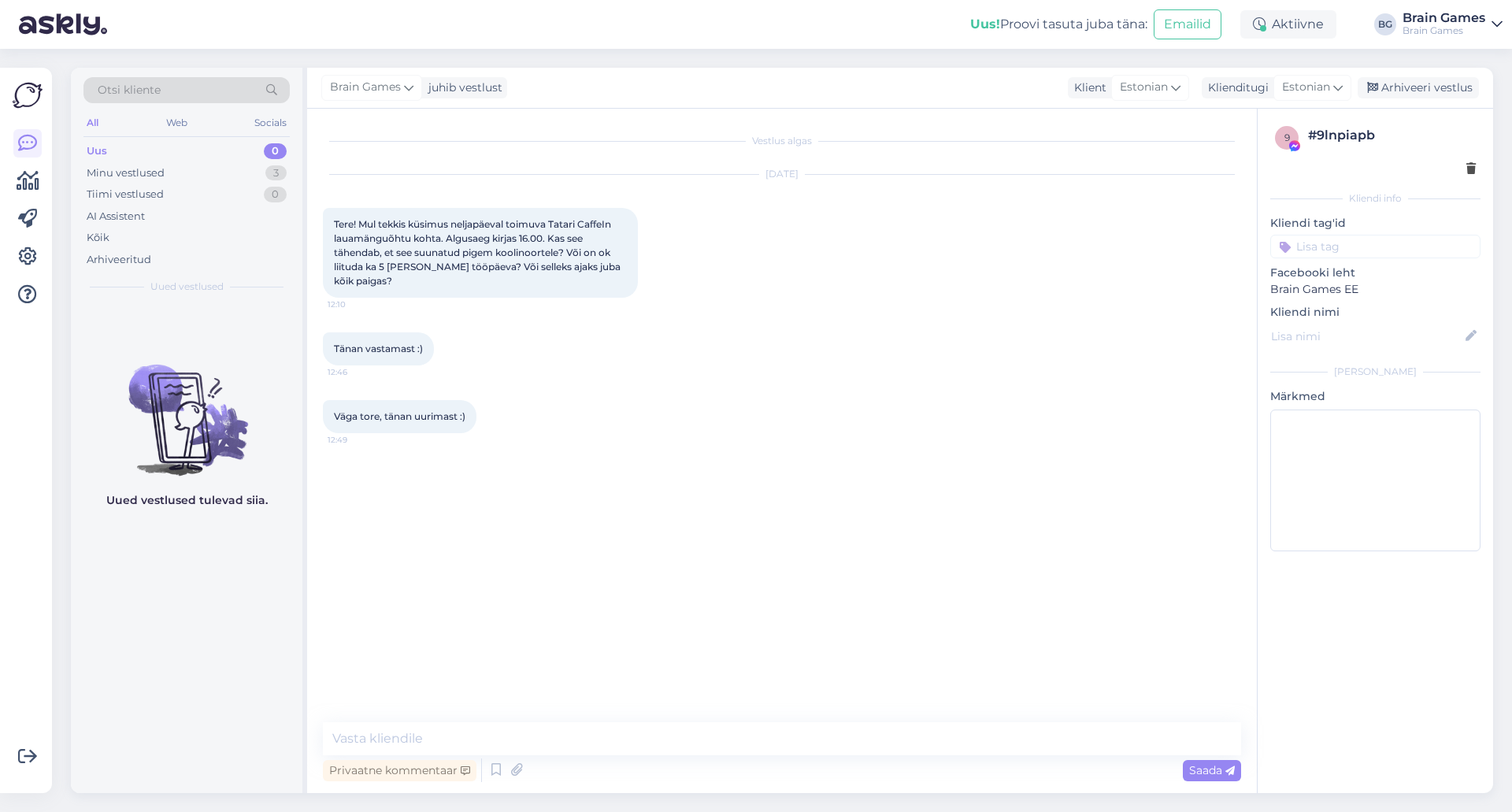
click at [1130, 591] on div "Vestlus algas Sep 16 2025 Tere! Mul tekkis küsimus neljapäeval toimuva Tatari C…" at bounding box center [789, 416] width 933 height 583
click at [921, 476] on div "Vestlus algas Sep 16 2025 Tere! Mul tekkis küsimus neljapäeval toimuva Tatari C…" at bounding box center [789, 416] width 933 height 583
click at [1393, 710] on div "9 # 9lnpiapb Kliendi info Kliendi tag'id Facebooki leht Brain Games EE Kliendi …" at bounding box center [1375, 451] width 237 height 684
